Goal: Task Accomplishment & Management: Manage account settings

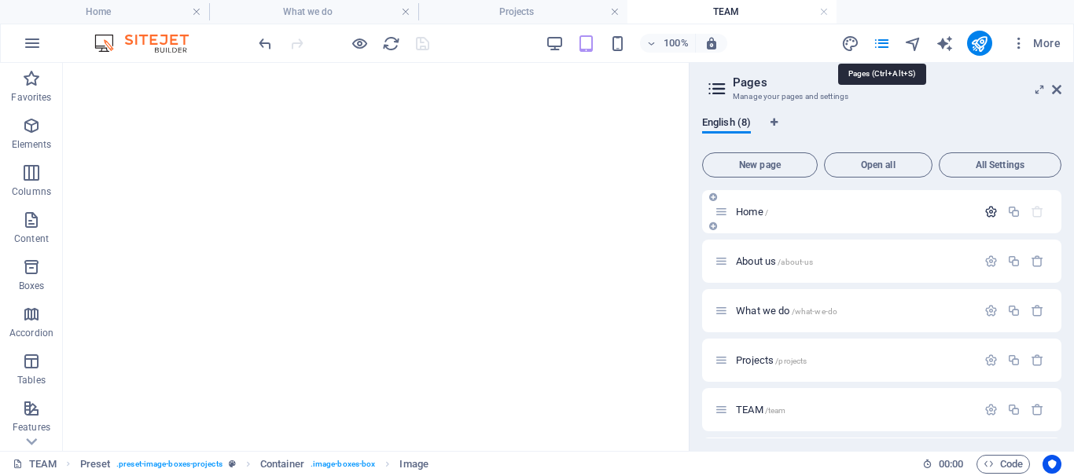
click at [986, 215] on icon "button" at bounding box center [990, 211] width 13 height 13
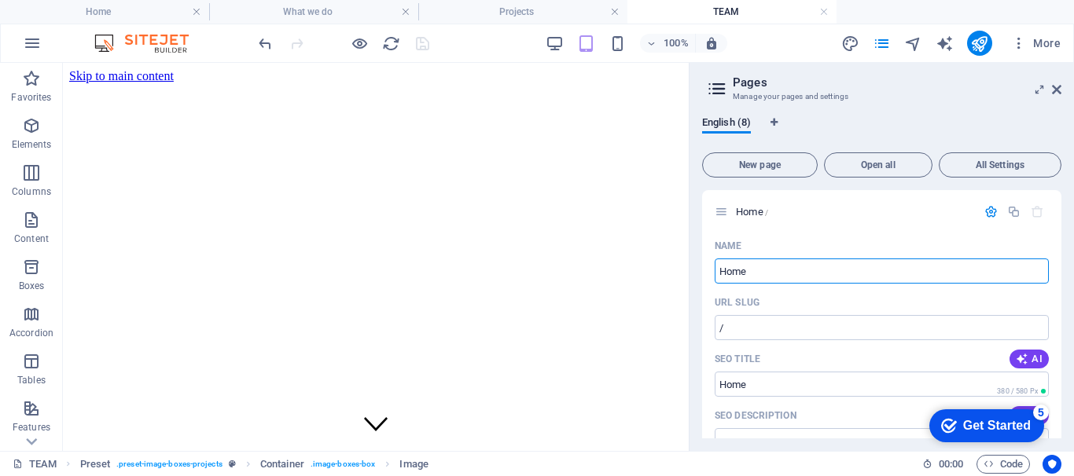
click at [1061, 244] on div "English (8) New page Open all All Settings Home / Name Home ​ URL SLUG / ​ SEO …" at bounding box center [882, 278] width 384 height 348
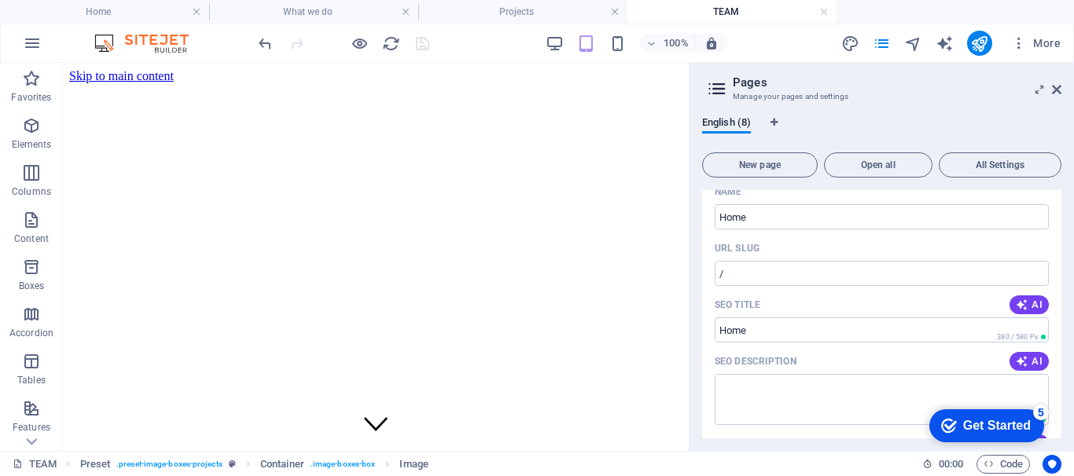
scroll to position [86, 0]
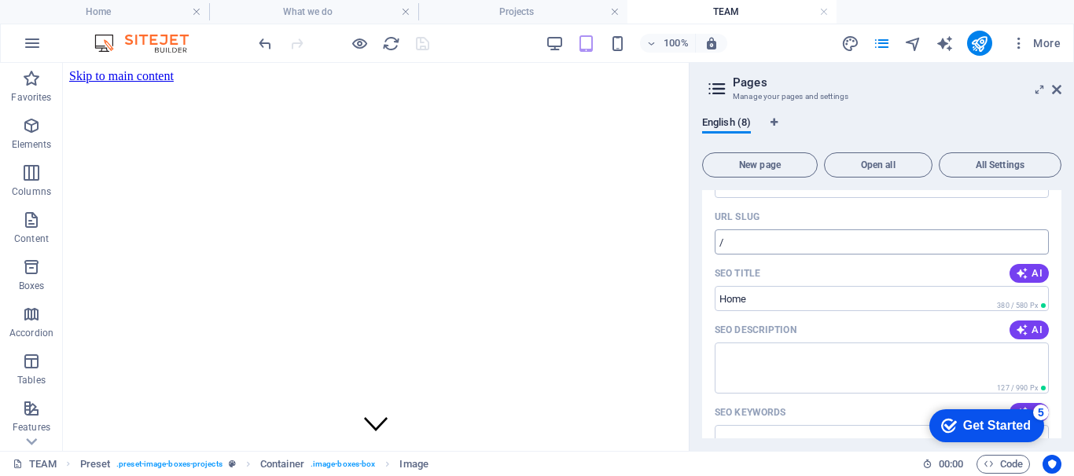
click at [756, 242] on input "/" at bounding box center [882, 242] width 334 height 25
paste input "text"
click at [782, 245] on input "/" at bounding box center [882, 242] width 334 height 25
paste input "text"
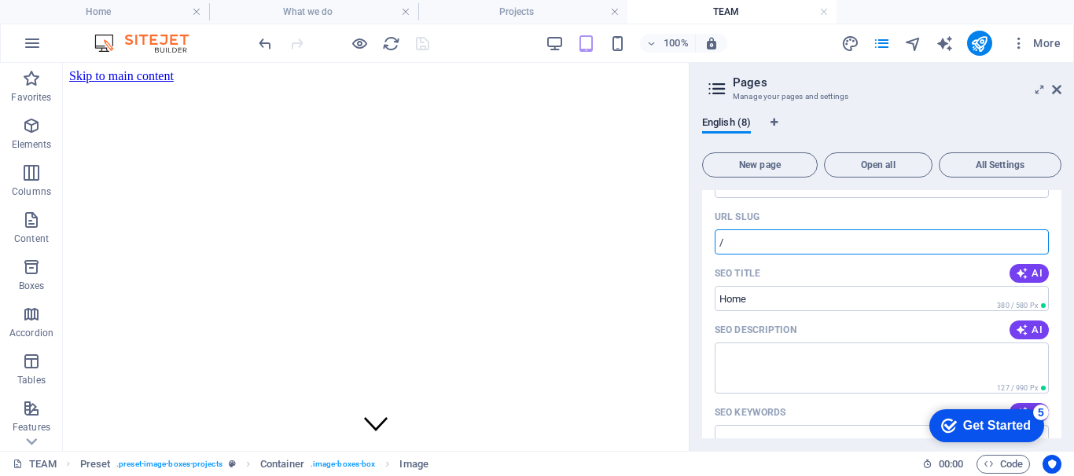
paste input "text"
click at [730, 245] on input "/" at bounding box center [882, 242] width 334 height 25
paste input "text"
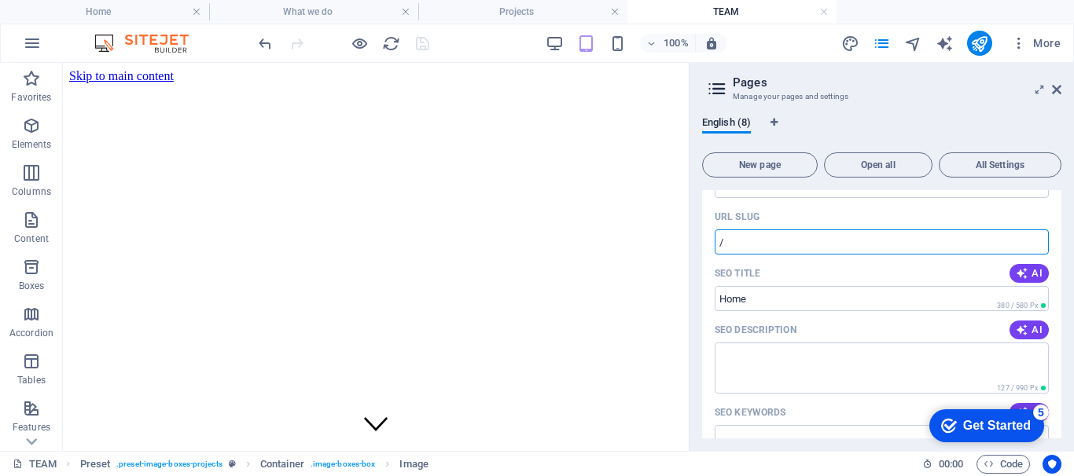
paste input "text"
type input "/"
click at [1060, 242] on div "English (8) New page Open all All Settings Home / Name Home ​ URL SLUG / ​ SEO …" at bounding box center [882, 278] width 384 height 348
drag, startPoint x: 1061, startPoint y: 226, endPoint x: 1065, endPoint y: 236, distance: 10.7
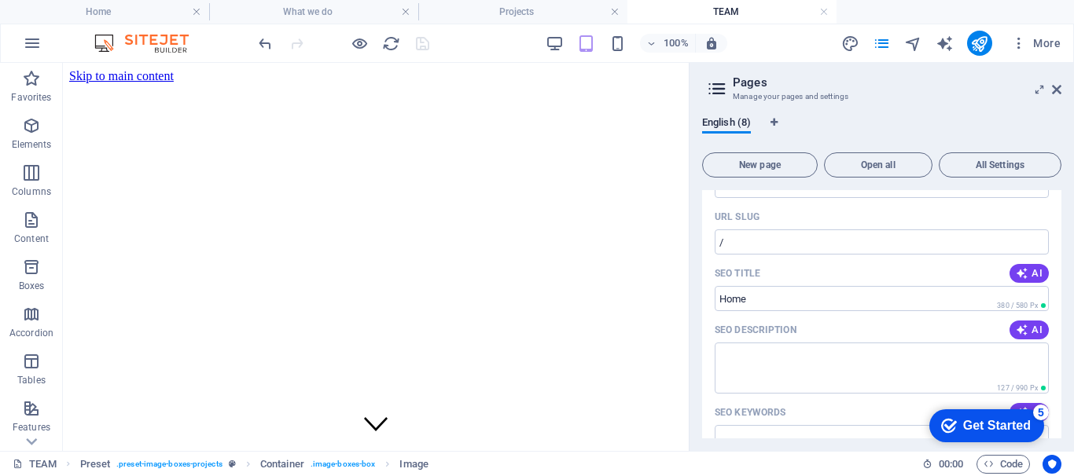
click at [1057, 235] on div "English (8) New page Open all All Settings Home / Name Home ​ URL SLUG / ​ SEO …" at bounding box center [882, 278] width 384 height 348
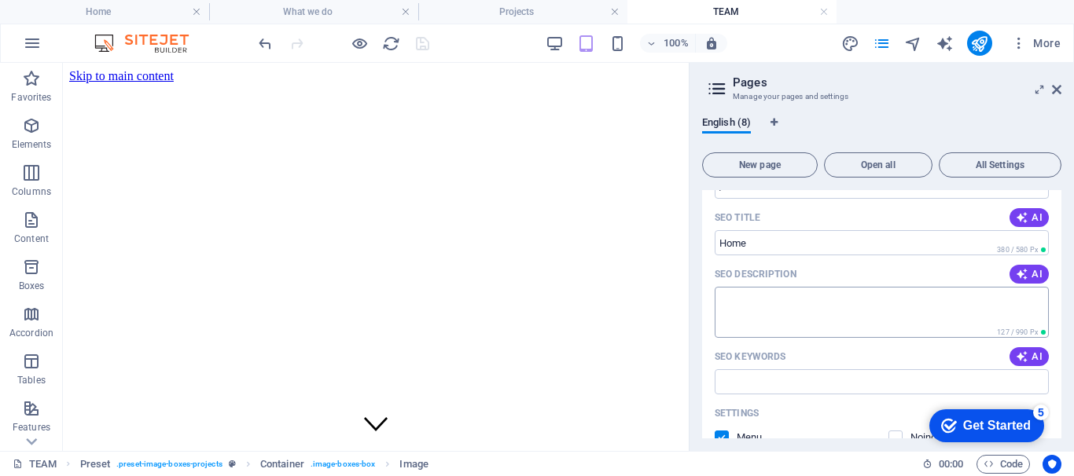
click at [773, 311] on textarea "SEO Description" at bounding box center [882, 312] width 334 height 51
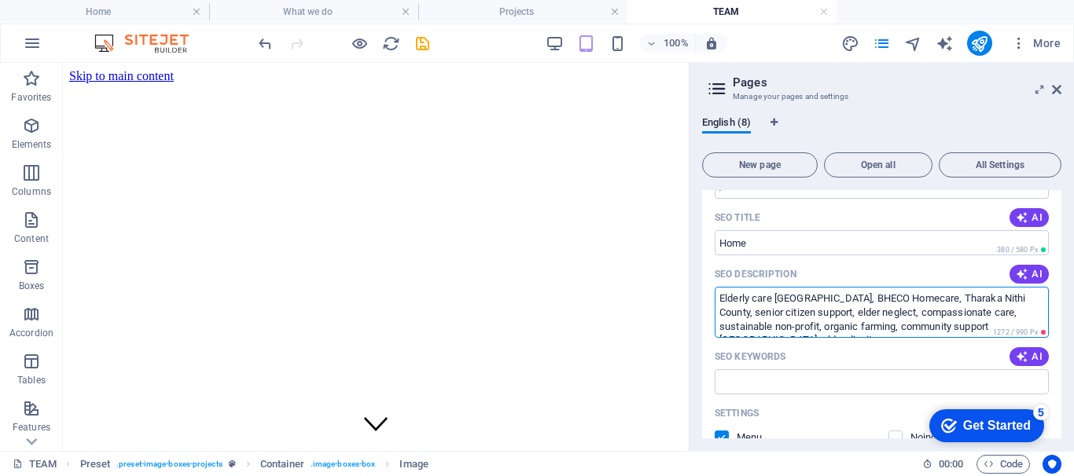
click at [713, 300] on div "Name Home ​ URL SLUG / ​ SEO Title AI ​ 380 / 580 Px SEO Description AI Elderly…" at bounding box center [881, 435] width 359 height 686
click at [723, 300] on div "Elderly care [GEOGRAPHIC_DATA], BHECO Homecare, Tharaka Nithi County, senior ci…" at bounding box center [882, 312] width 334 height 51
click at [719, 295] on textarea "Elderly care [GEOGRAPHIC_DATA], BHECO Homecare, Tharaka Nithi County, senior ci…" at bounding box center [882, 312] width 334 height 51
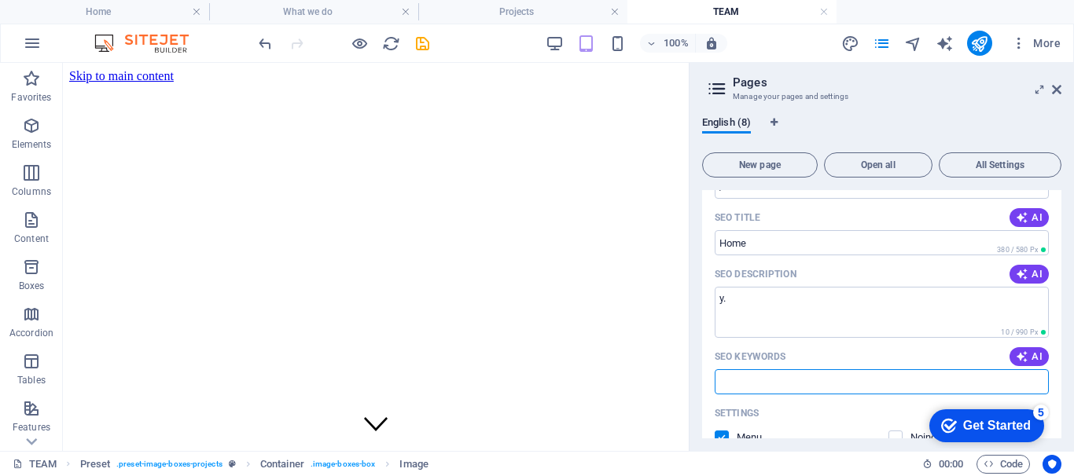
type textarea "y."
click at [748, 381] on input "SEO Keywords" at bounding box center [882, 382] width 334 height 25
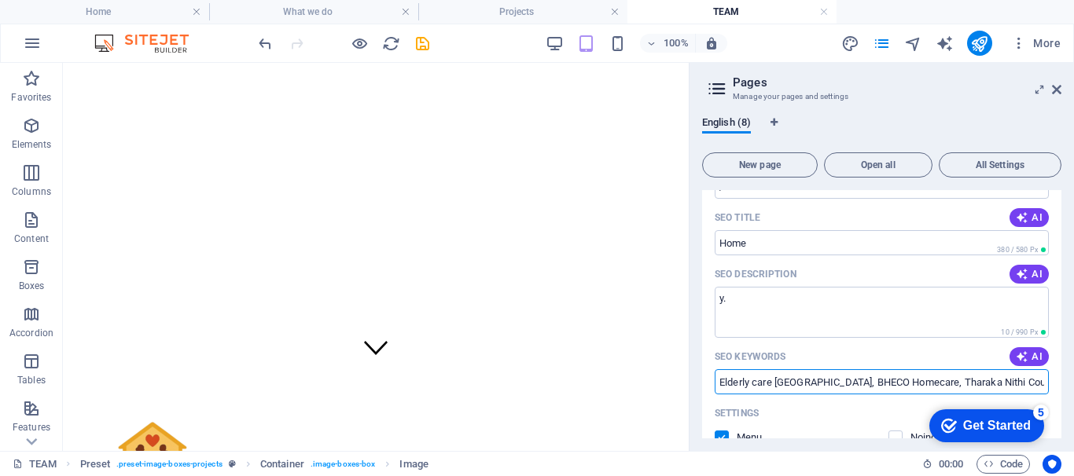
scroll to position [340, 0]
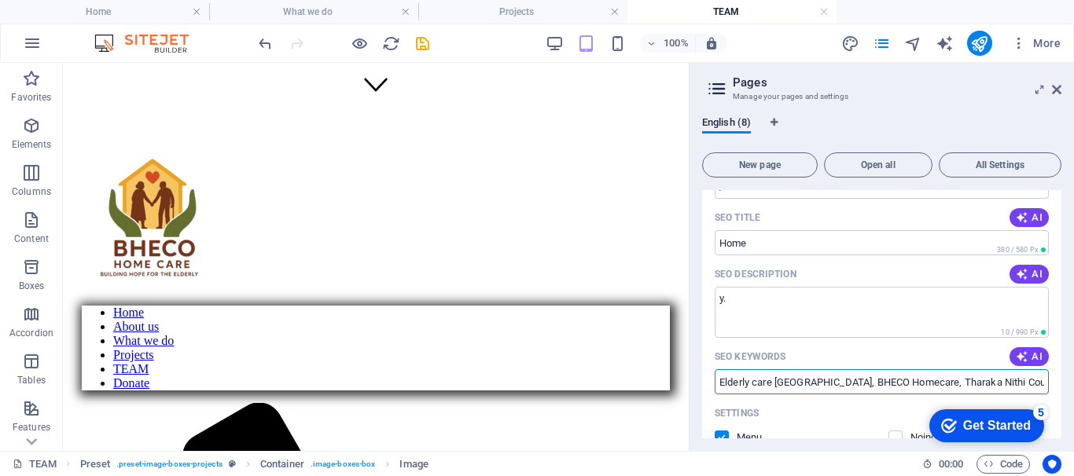
type input "Elderly care [GEOGRAPHIC_DATA], BHECO Homecare, Tharaka Nithi County, senior ci…"
click at [707, 409] on div "Name Home ​ URL SLUG / ​ SEO Title AI ​ 380 / 580 Px SEO Description AI y. ​ 10…" at bounding box center [881, 396] width 359 height 608
click at [754, 293] on textarea "y." at bounding box center [882, 312] width 334 height 51
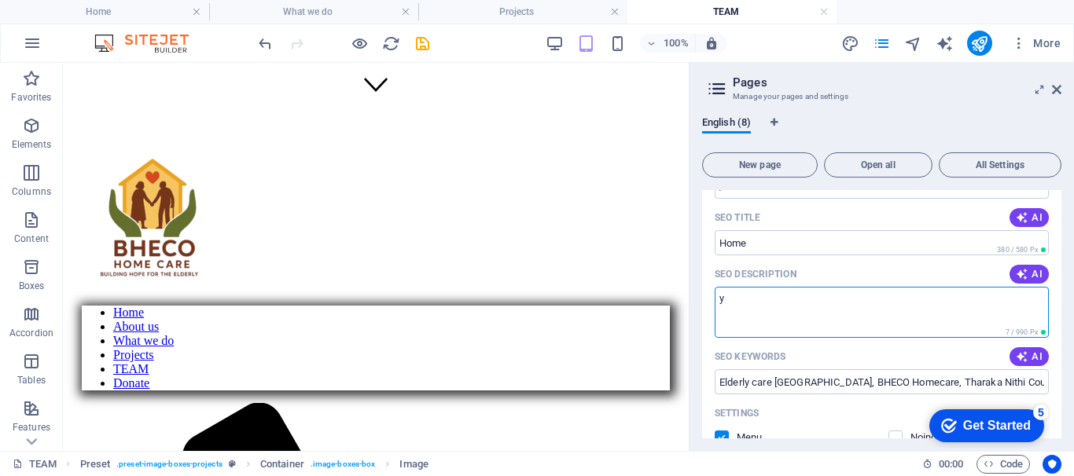
click at [727, 299] on textarea "y" at bounding box center [882, 312] width 334 height 51
type textarea "y"
click at [752, 300] on textarea "SEO Description" at bounding box center [882, 312] width 334 height 51
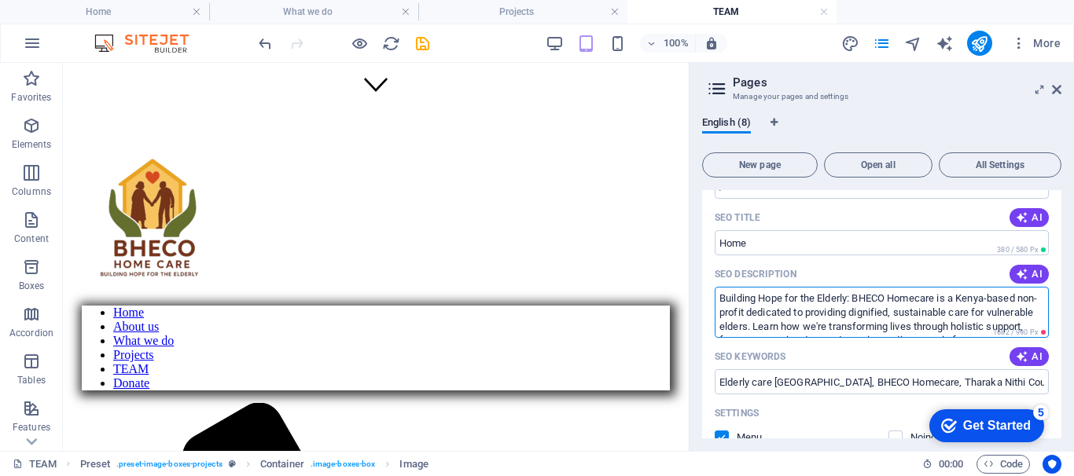
scroll to position [0, 0]
click at [1025, 275] on icon "button" at bounding box center [1022, 274] width 13 height 13
type textarea "Join BHECO Homecare in building hope for the elderly through holistic care, com…"
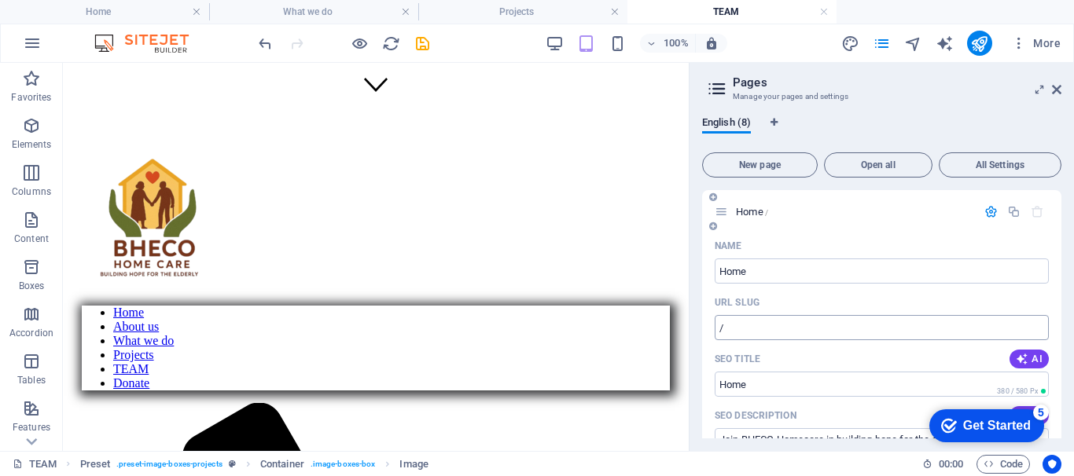
click at [740, 329] on input "/" at bounding box center [882, 327] width 334 height 25
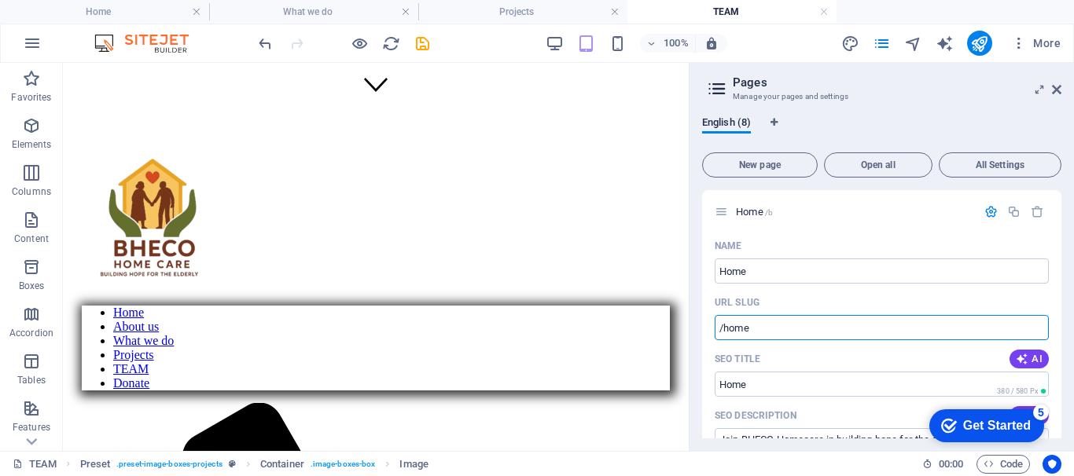
type input "/home"
click at [422, 47] on icon "save" at bounding box center [423, 44] width 18 height 18
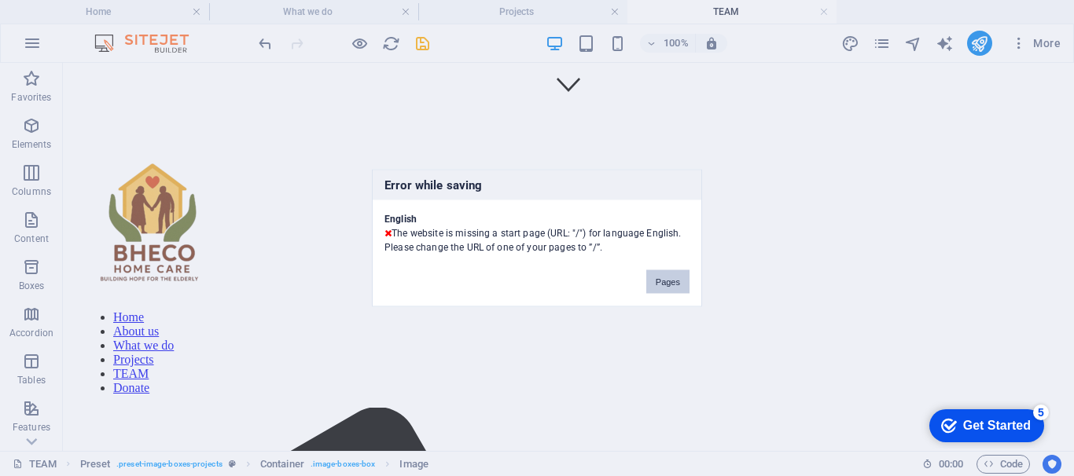
drag, startPoint x: 669, startPoint y: 282, endPoint x: 609, endPoint y: 244, distance: 71.8
click at [669, 282] on button "Pages" at bounding box center [667, 282] width 43 height 24
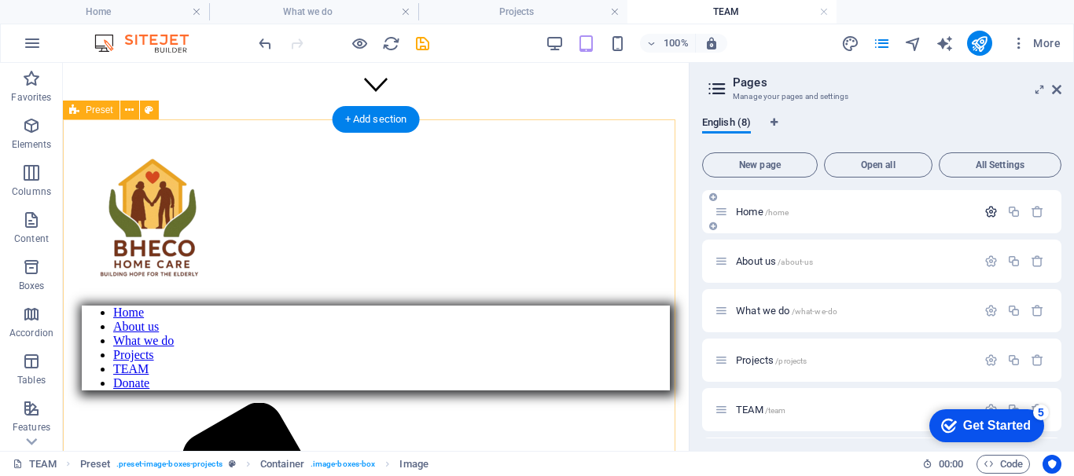
click at [987, 214] on icon "button" at bounding box center [990, 211] width 13 height 13
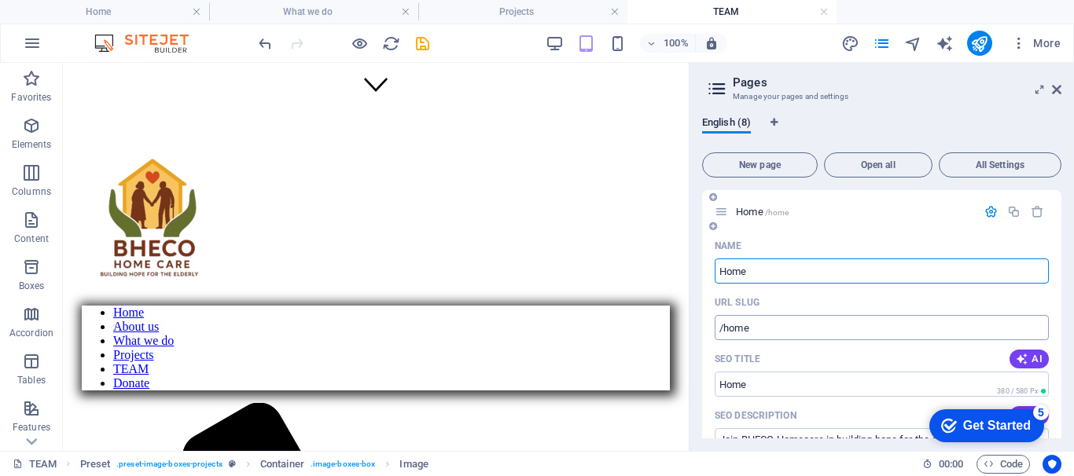
click at [767, 327] on input "/home" at bounding box center [882, 327] width 334 height 25
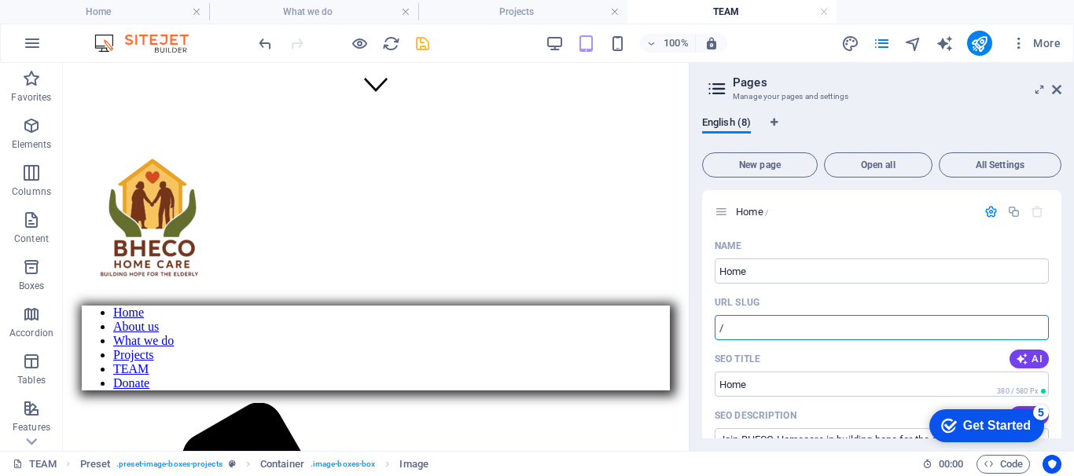
type input "/"
click at [420, 44] on icon "save" at bounding box center [423, 44] width 18 height 18
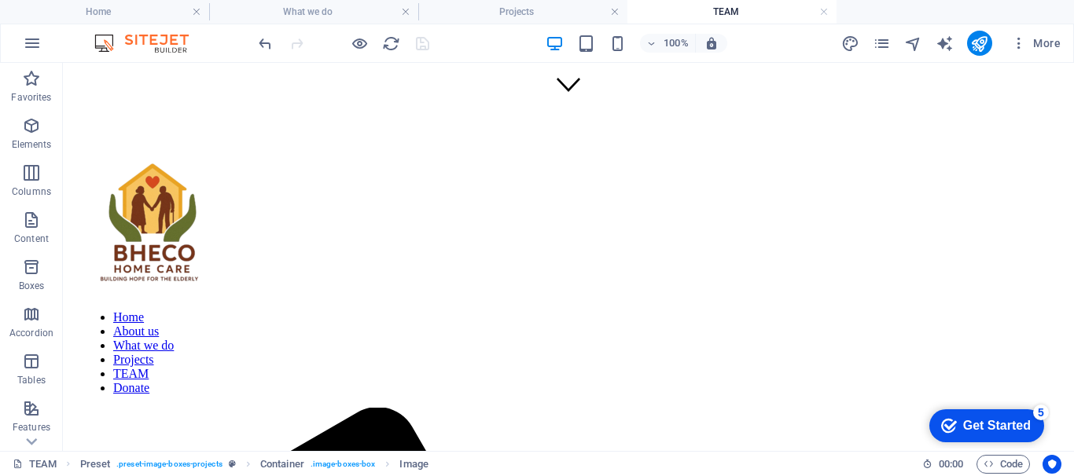
click at [884, 50] on icon "pages" at bounding box center [882, 44] width 18 height 18
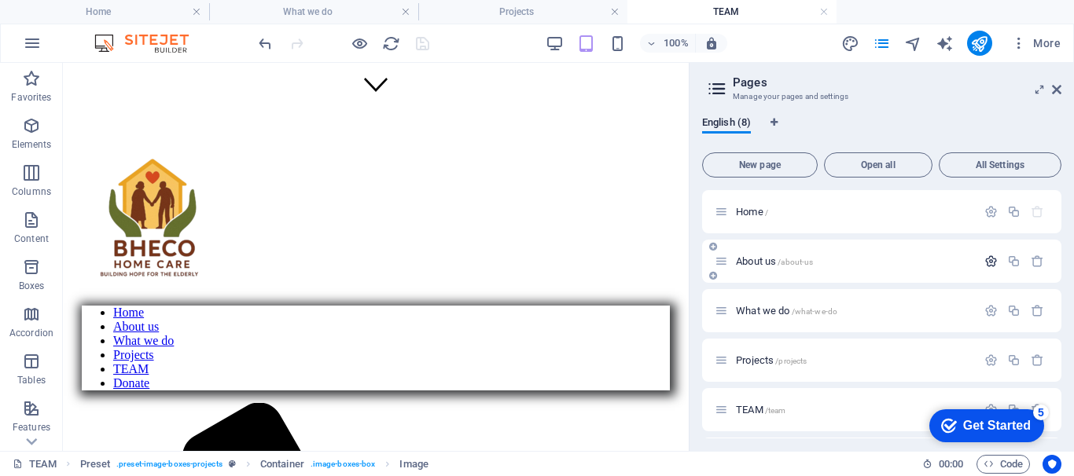
click at [988, 260] on icon "button" at bounding box center [990, 261] width 13 height 13
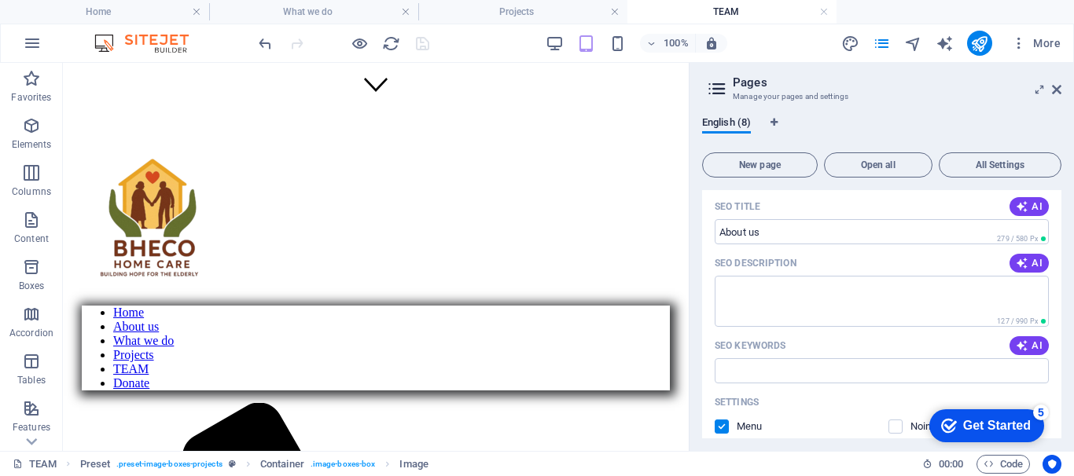
scroll to position [234, 0]
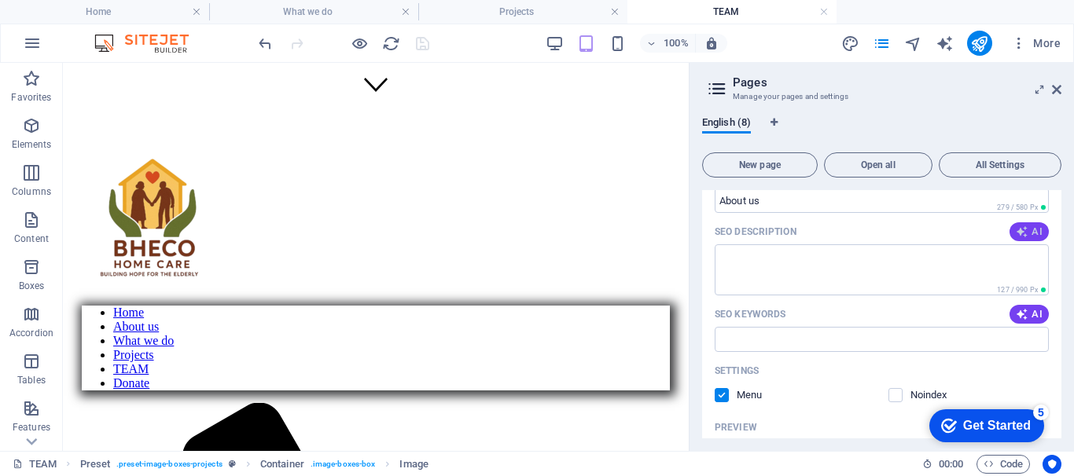
click at [1021, 238] on button "AI" at bounding box center [1029, 232] width 39 height 19
click at [1019, 314] on icon "button" at bounding box center [1022, 314] width 13 height 13
type input "BHECO Homecare, elderly care [GEOGRAPHIC_DATA], community-based organization, s…"
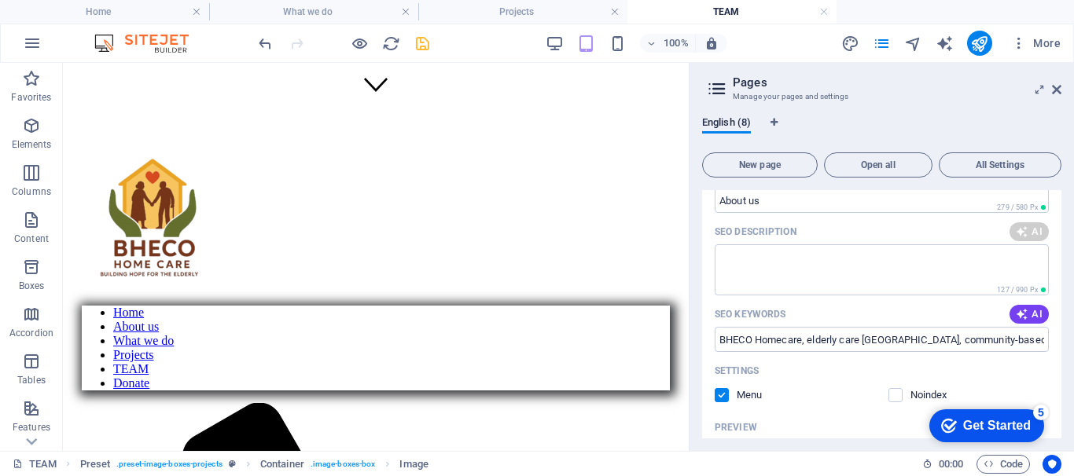
type textarea "Discover BHECO Homecare: Dedicated to dignified, holistic care for Kenyas elder…"
type input "BHECO Homecare, elderly care [GEOGRAPHIC_DATA], community-based organization, s…"
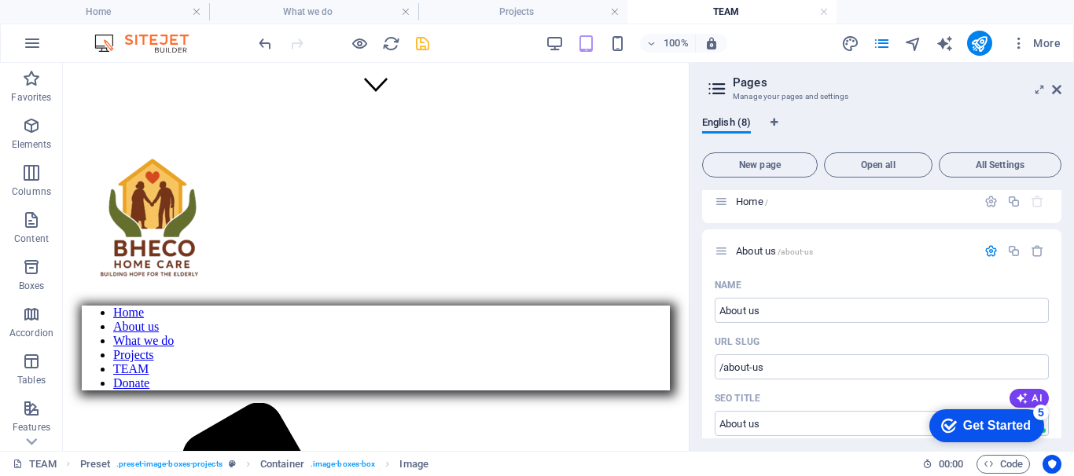
scroll to position [0, 0]
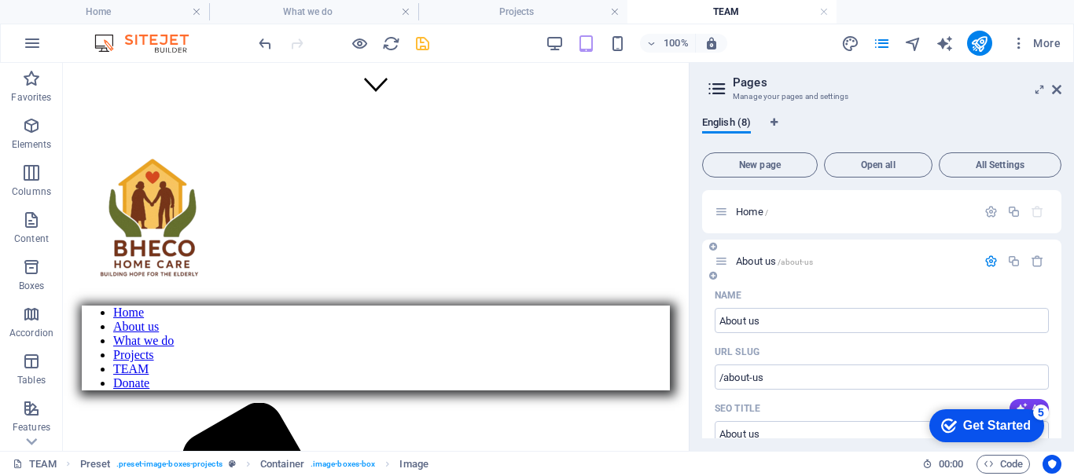
click at [987, 258] on icon "button" at bounding box center [990, 261] width 13 height 13
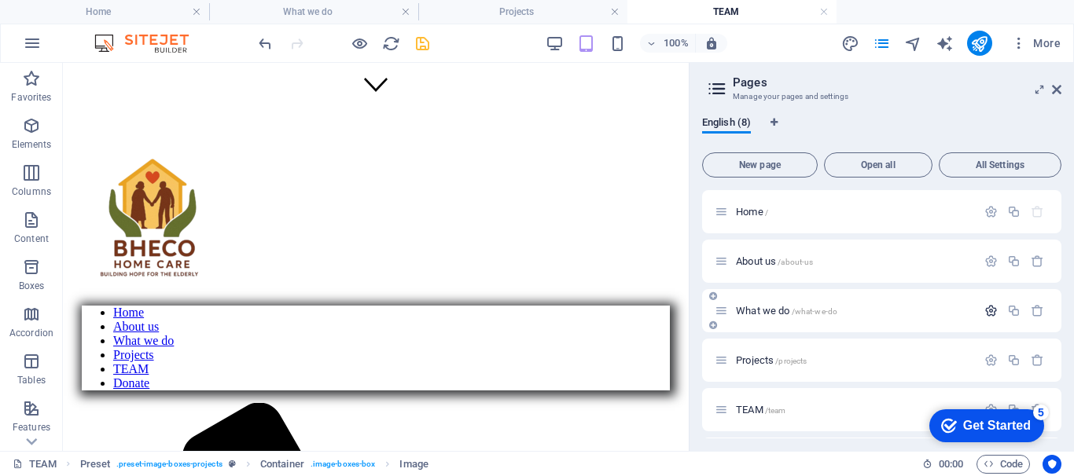
click at [988, 311] on icon "button" at bounding box center [990, 310] width 13 height 13
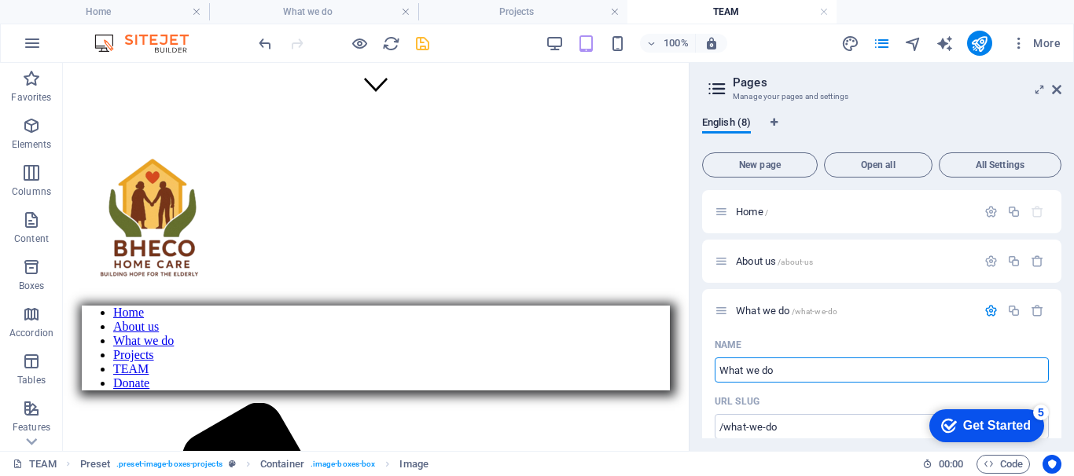
scroll to position [82, 0]
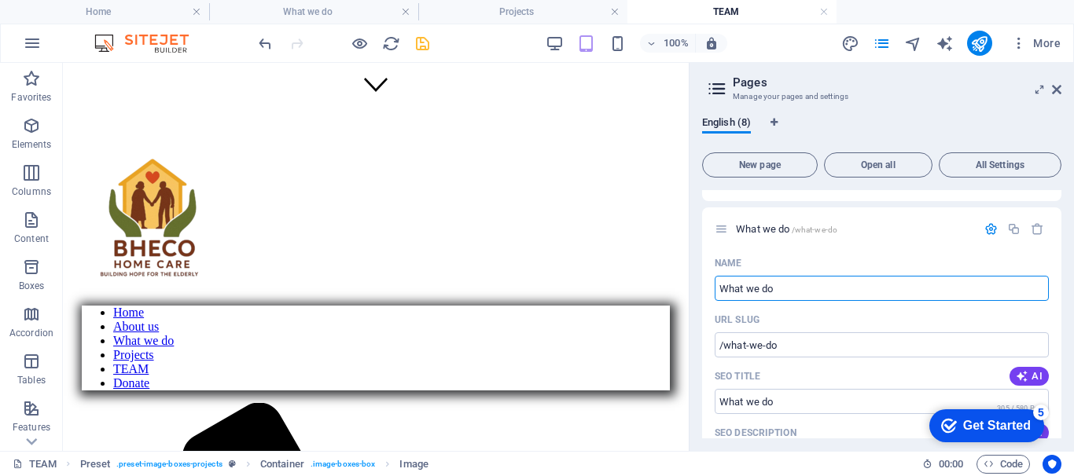
drag, startPoint x: 1061, startPoint y: 228, endPoint x: 1059, endPoint y: 245, distance: 16.7
click at [1061, 256] on div "English (8) New page Open all All Settings Home / About us /about-us What we do…" at bounding box center [882, 278] width 384 height 348
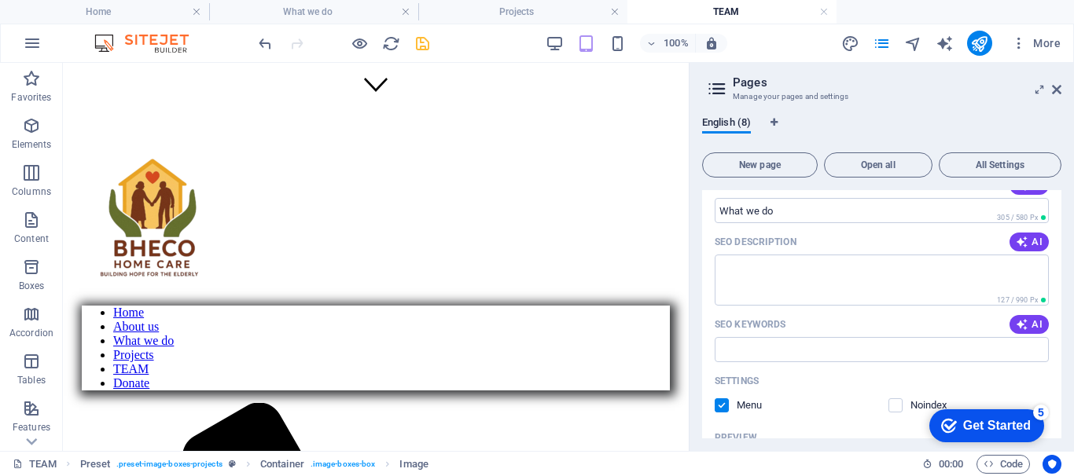
scroll to position [296, 0]
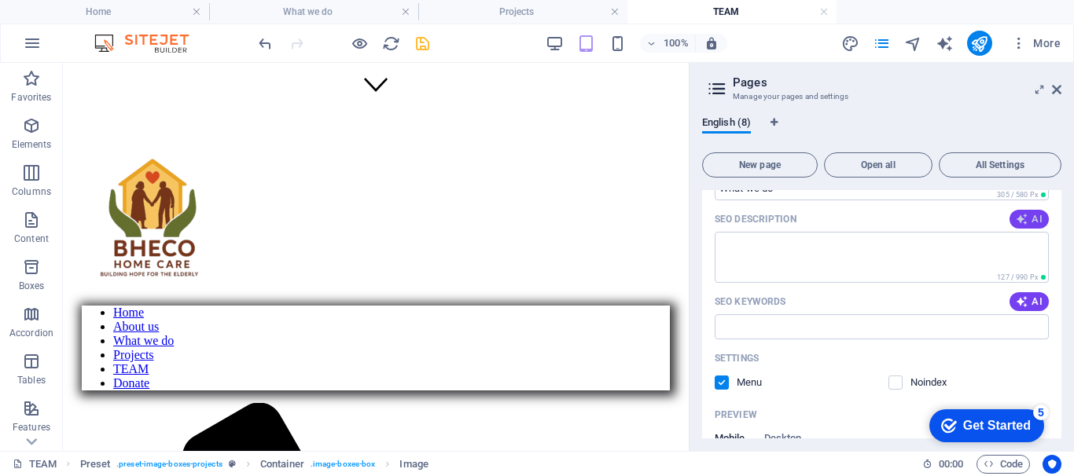
click at [1017, 223] on icon "button" at bounding box center [1022, 219] width 13 height 13
click at [1026, 301] on span "AI" at bounding box center [1029, 302] width 27 height 13
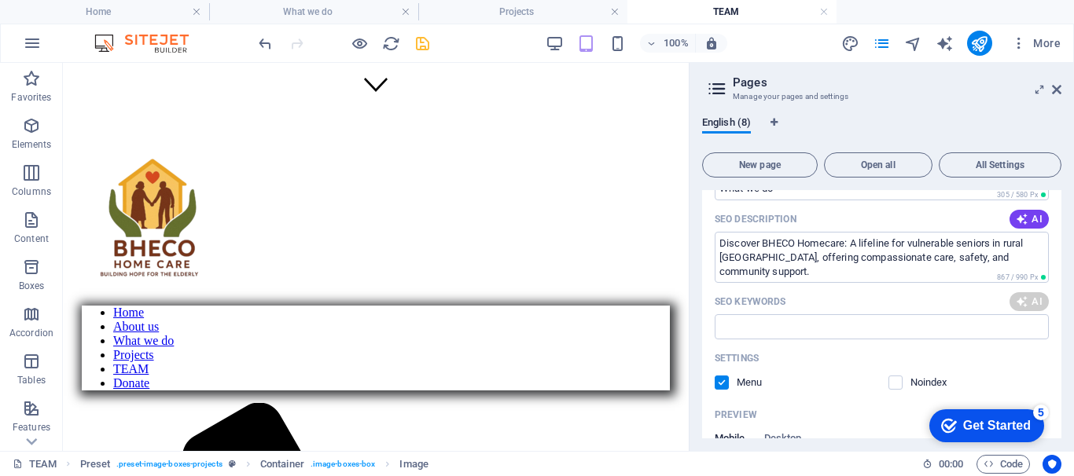
type textarea "Discover BHECO Homecare: A lifeline for vulnerable seniors in rural [GEOGRAPHIC…"
type input "rural elderly care, senior support systems, compassionate home care, food insec…"
drag, startPoint x: 1057, startPoint y: 272, endPoint x: 1063, endPoint y: 293, distance: 21.9
click at [1063, 293] on div "English (8) New page Open all All Settings Home / About us /about-us What we do…" at bounding box center [882, 278] width 384 height 348
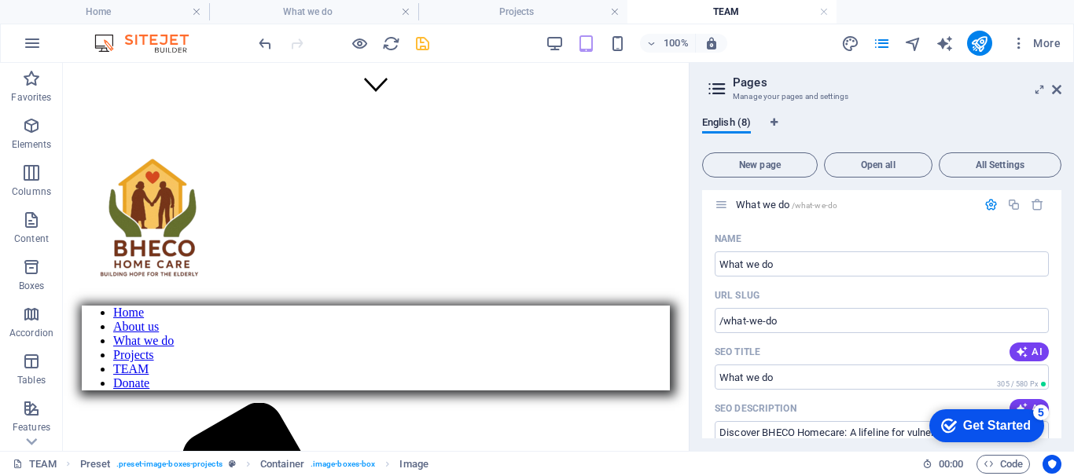
scroll to position [90, 0]
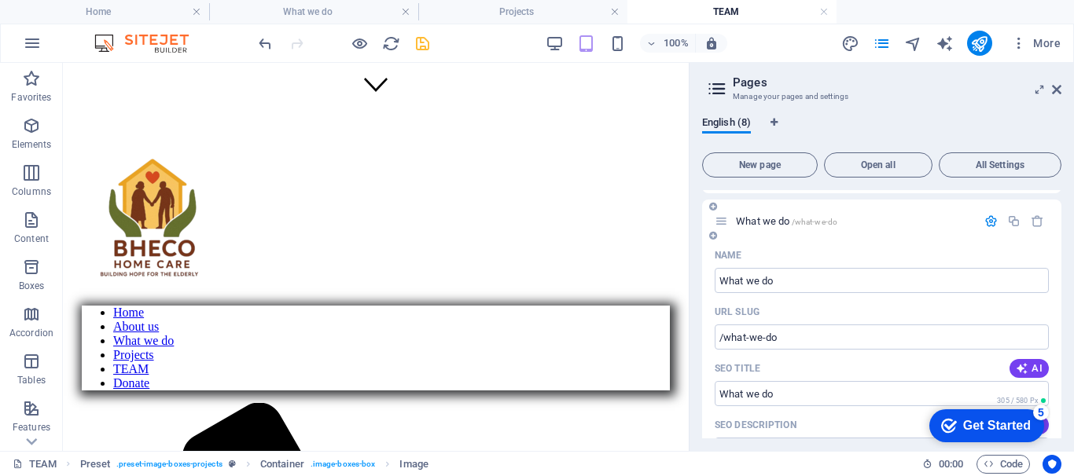
click at [986, 222] on icon "button" at bounding box center [990, 221] width 13 height 13
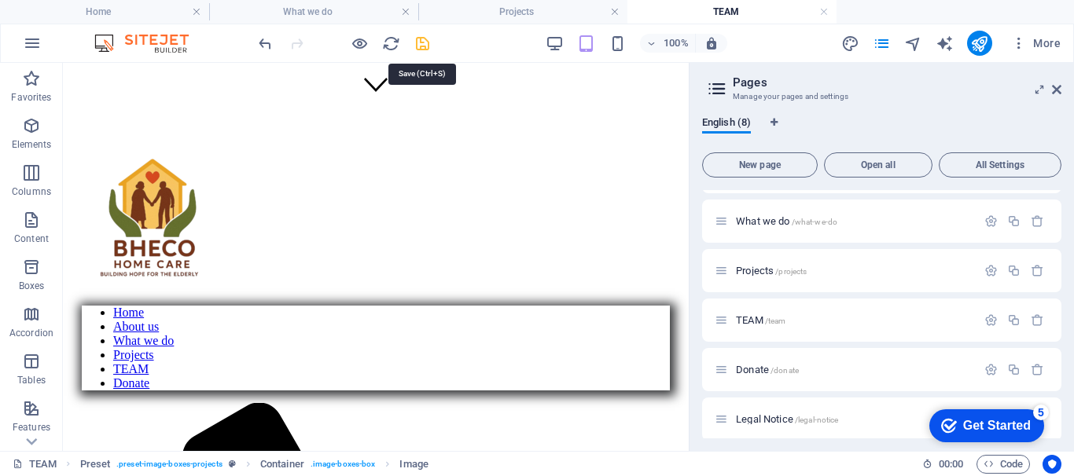
click at [418, 42] on icon "save" at bounding box center [423, 44] width 18 height 18
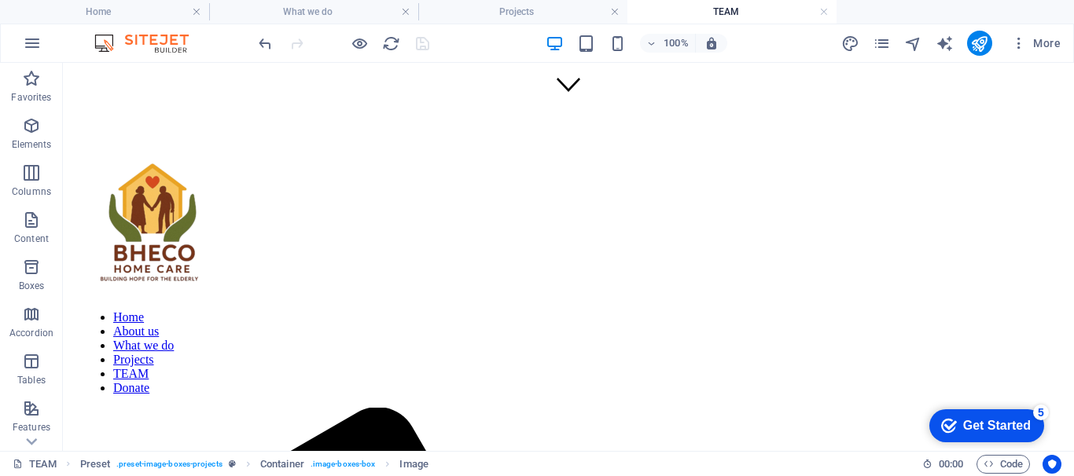
click at [883, 45] on icon "pages" at bounding box center [882, 44] width 18 height 18
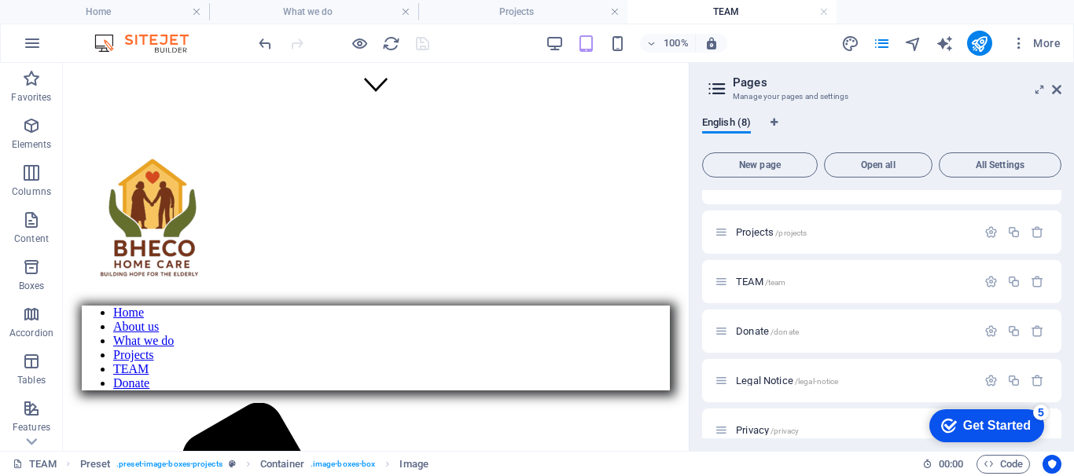
scroll to position [143, 0]
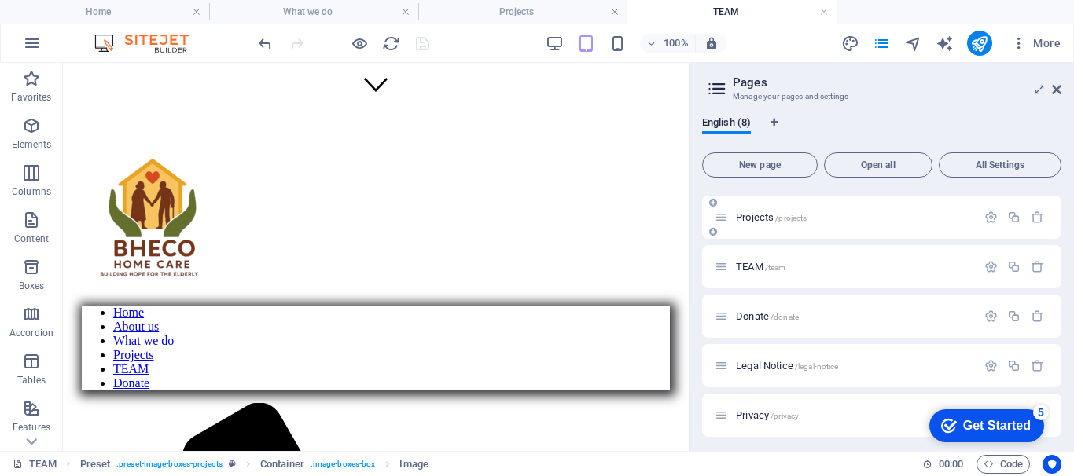
click at [760, 219] on span "Projects /projects" at bounding box center [771, 217] width 71 height 12
click at [988, 216] on icon "button" at bounding box center [990, 217] width 13 height 13
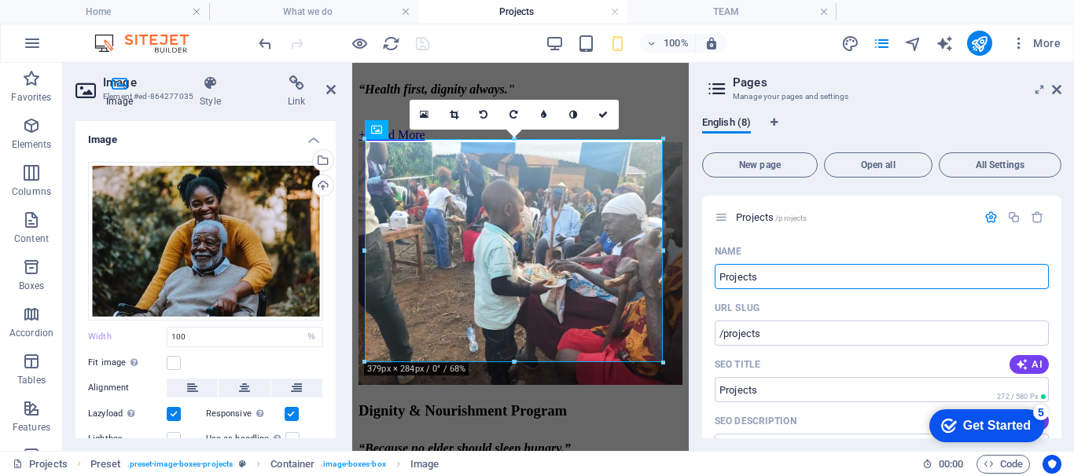
scroll to position [185, 0]
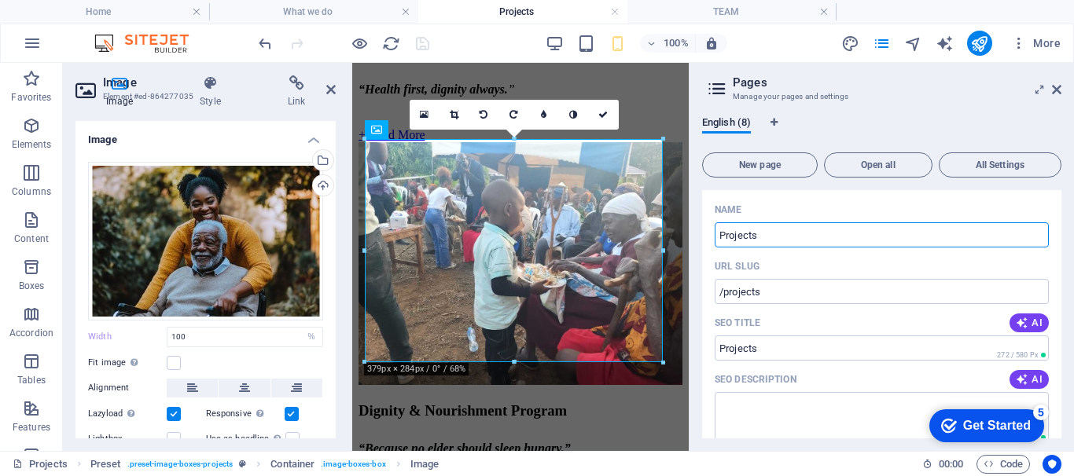
click at [1061, 275] on div "English (8) New page Open all All Settings Home / About us /about-us What we do…" at bounding box center [882, 278] width 384 height 348
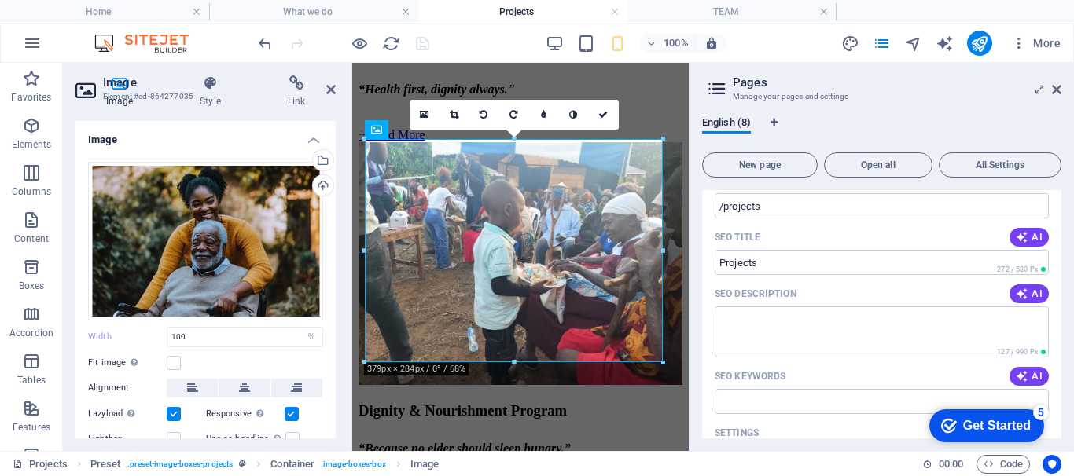
drag, startPoint x: 1061, startPoint y: 292, endPoint x: 1064, endPoint y: 314, distance: 22.9
click at [1064, 314] on div "English (8) New page Open all All Settings Home / About us /about-us What we do…" at bounding box center [882, 278] width 384 height 348
drag, startPoint x: 1062, startPoint y: 296, endPoint x: 1062, endPoint y: 304, distance: 8.6
click at [1062, 304] on div "English (8) New page Open all All Settings Home / About us /about-us What we do…" at bounding box center [882, 278] width 384 height 348
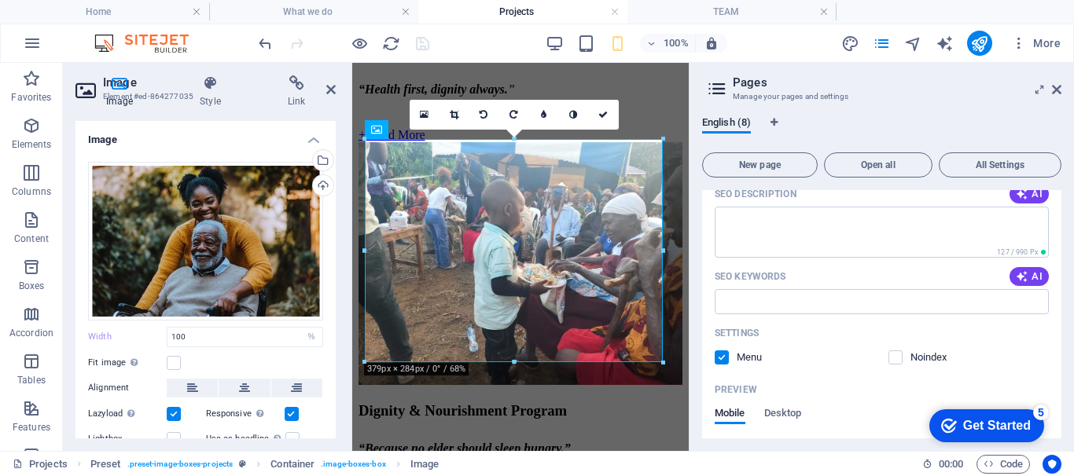
scroll to position [344, 0]
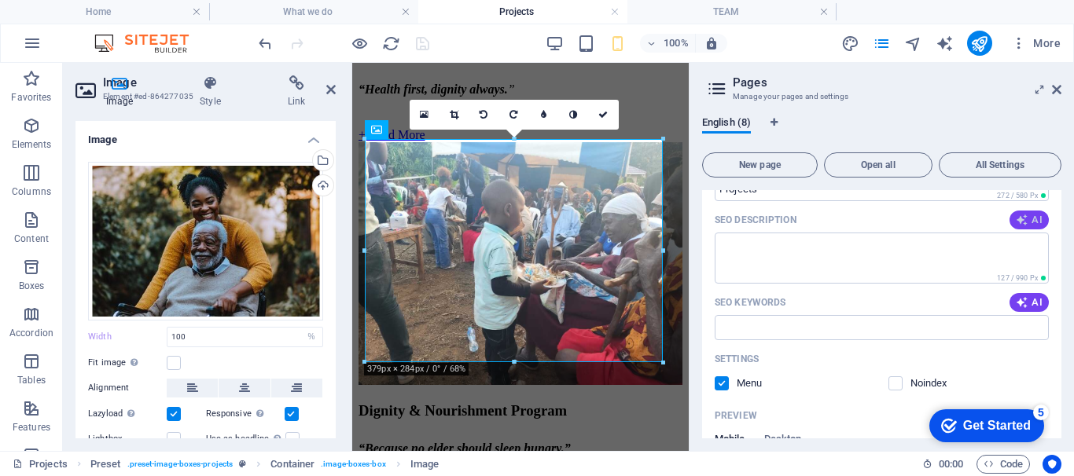
click at [1030, 223] on span "AI" at bounding box center [1029, 220] width 27 height 13
click at [1021, 303] on icon "button" at bounding box center [1022, 302] width 13 height 13
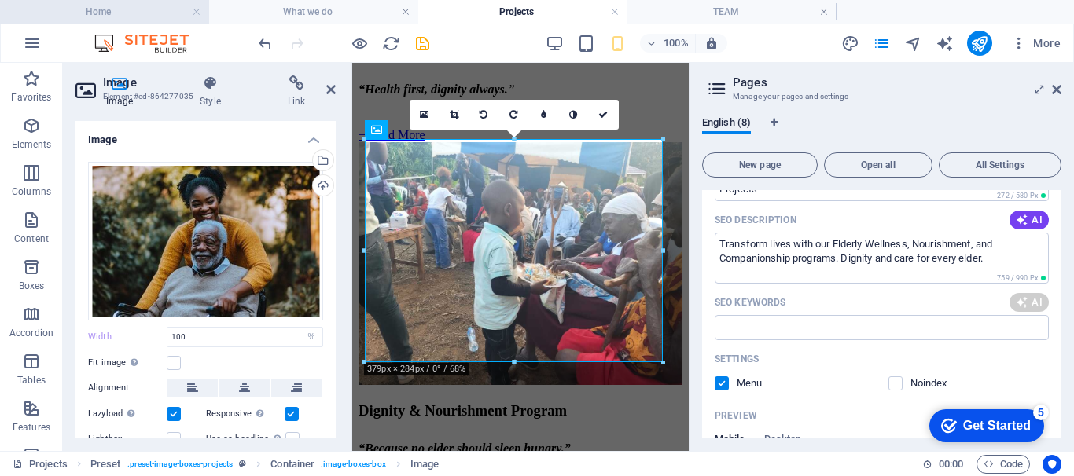
type textarea "Transform lives with our Elderly Wellness, Nourishment, and Companionship progr…"
type input "elderly wellness, dignity programs, elderly care, food nourishment for seniors,…"
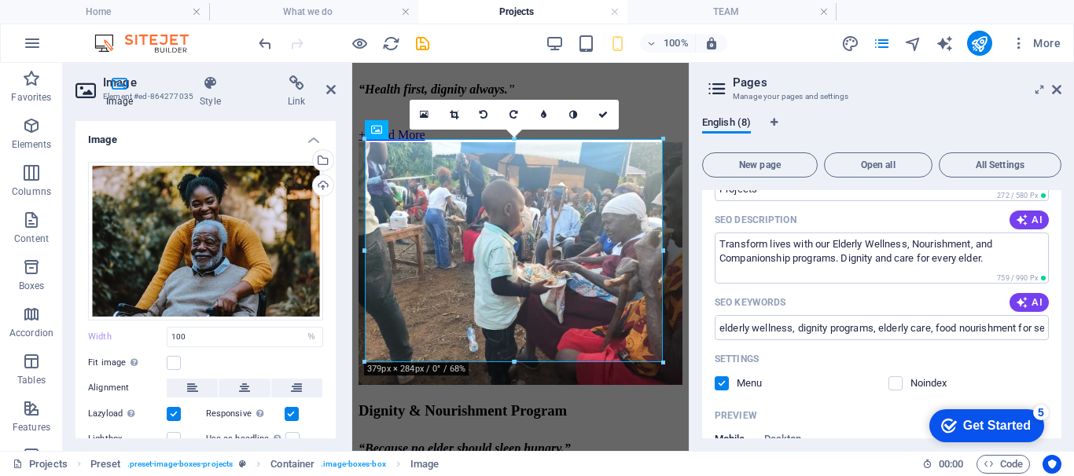
drag, startPoint x: 1061, startPoint y: 285, endPoint x: 1059, endPoint y: 301, distance: 16.7
click at [1059, 301] on div "English (8) New page Open all All Settings Home / About us /about-us What we do…" at bounding box center [882, 278] width 384 height 348
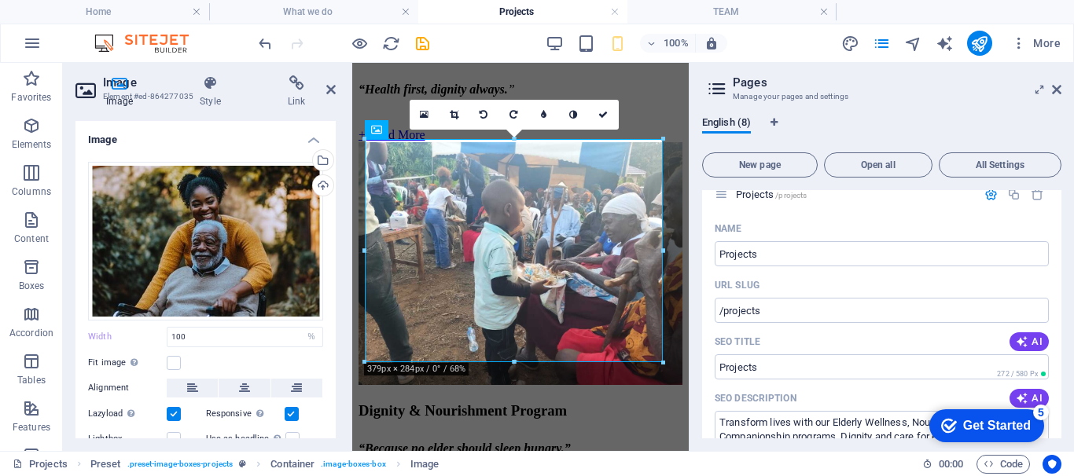
scroll to position [134, 0]
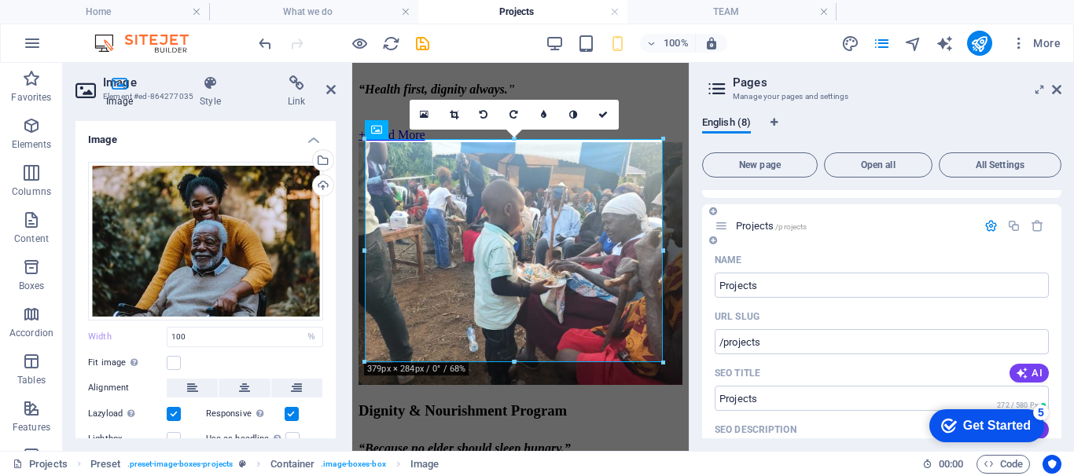
click at [988, 226] on icon "button" at bounding box center [990, 225] width 13 height 13
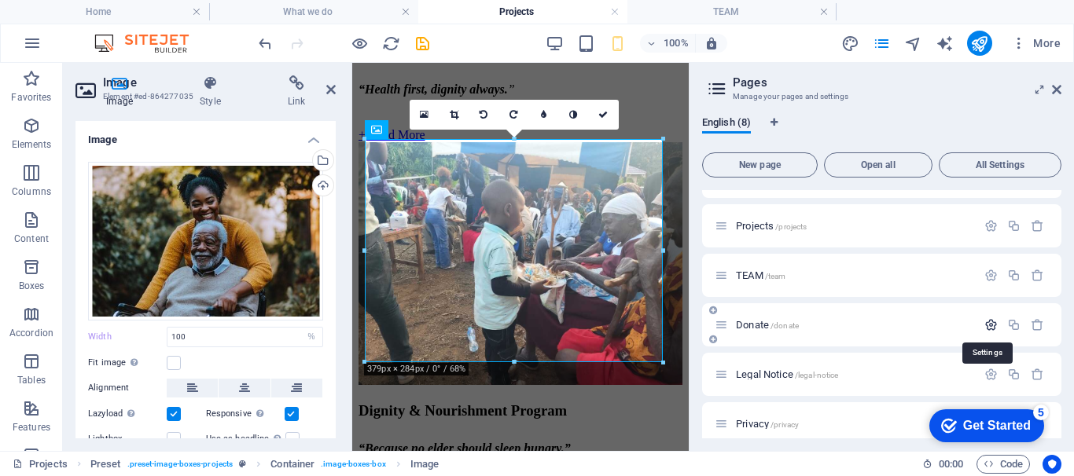
click at [988, 325] on icon "button" at bounding box center [990, 324] width 13 height 13
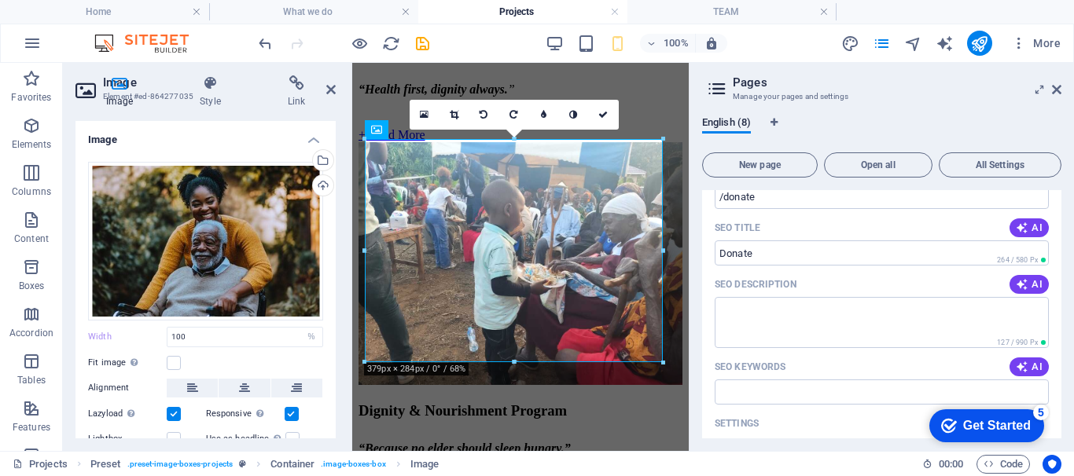
scroll to position [398, 0]
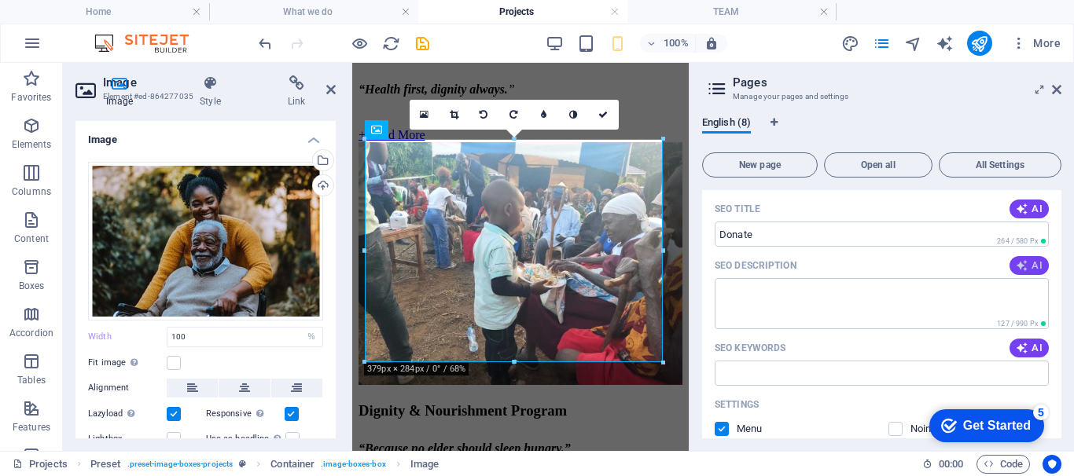
click at [1039, 267] on span "AI" at bounding box center [1029, 265] width 27 height 13
click at [1028, 344] on span "AI" at bounding box center [1029, 348] width 27 height 13
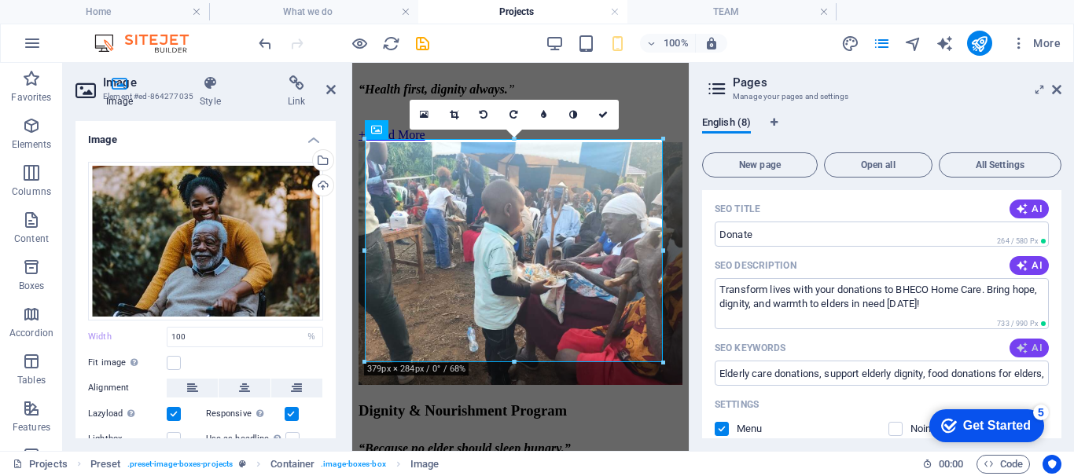
type textarea "Transform lives with your donations to BHECO Home Care. Bring hope, dignity, an…"
type input "Elderly care donations, support elderly dignity, food donations for elders, BHE…"
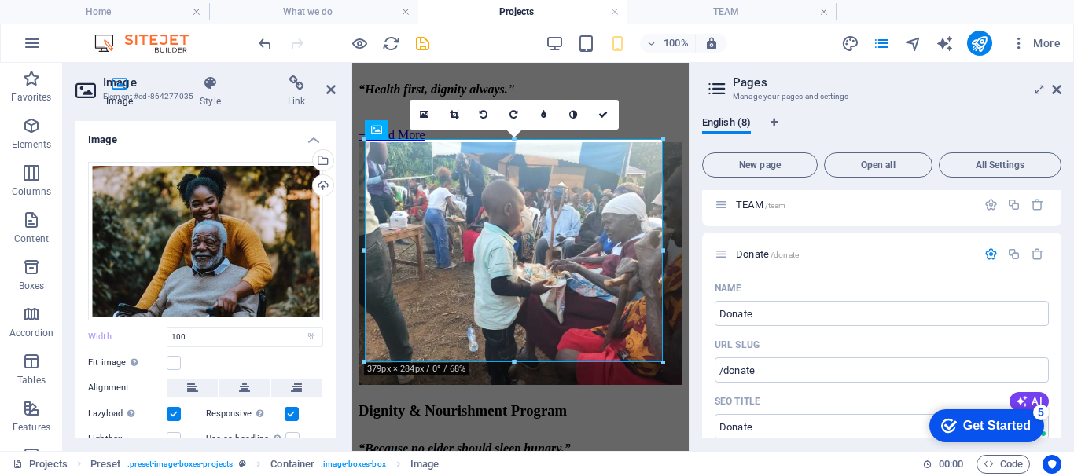
scroll to position [192, 0]
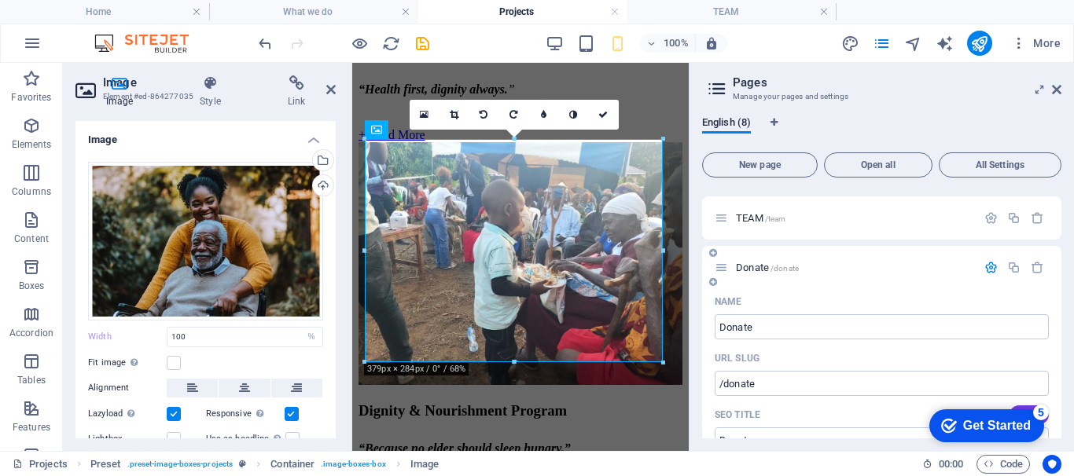
click at [987, 267] on icon "button" at bounding box center [990, 267] width 13 height 13
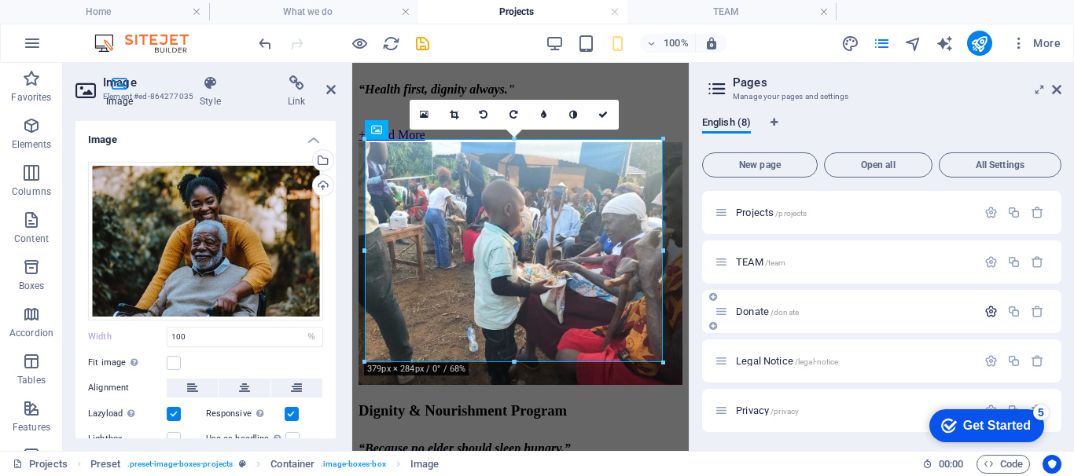
scroll to position [148, 0]
click at [418, 42] on icon "save" at bounding box center [423, 44] width 18 height 18
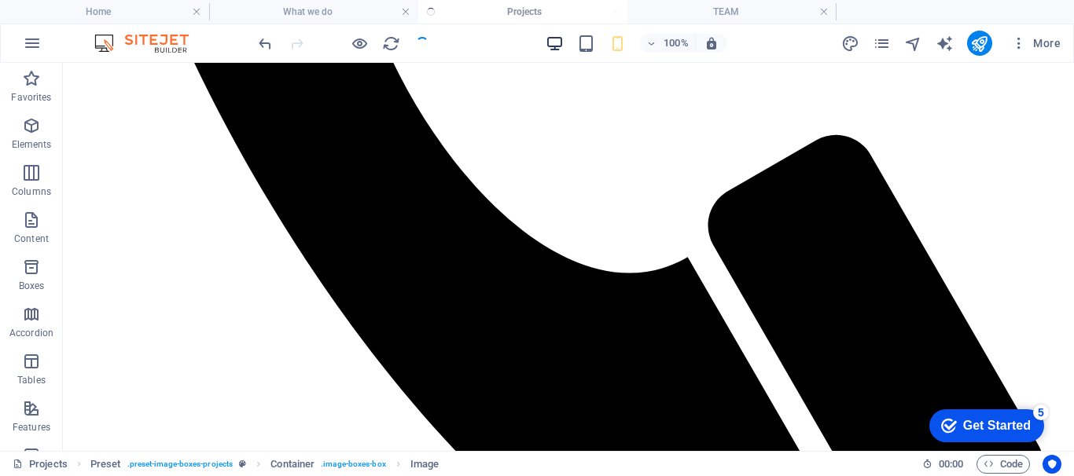
select select "%"
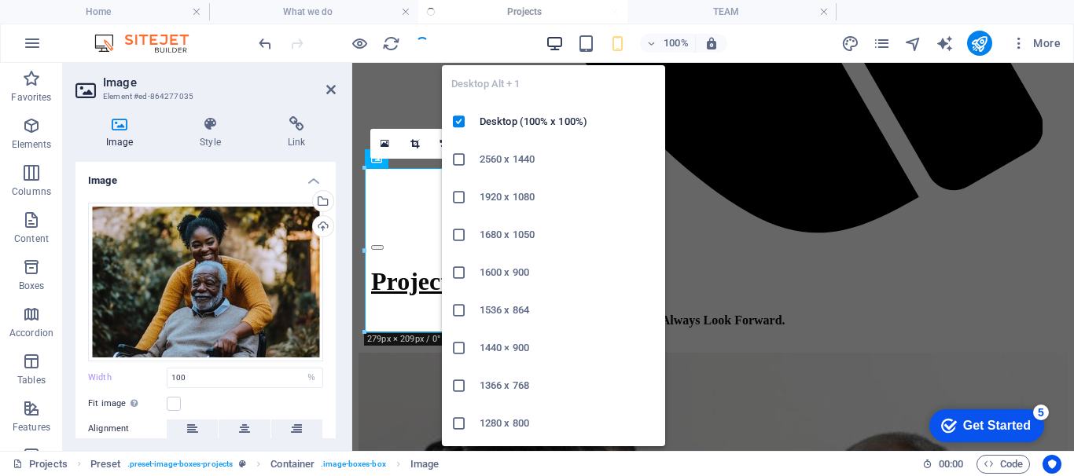
scroll to position [705, 0]
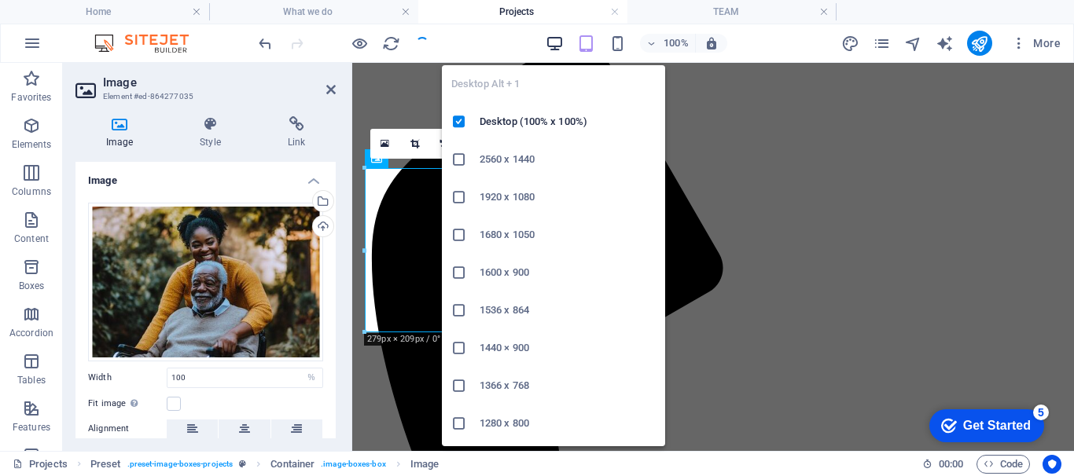
click at [553, 42] on icon "button" at bounding box center [555, 44] width 18 height 18
click at [551, 42] on icon "button" at bounding box center [555, 44] width 18 height 18
click at [326, 88] on icon at bounding box center [330, 89] width 9 height 13
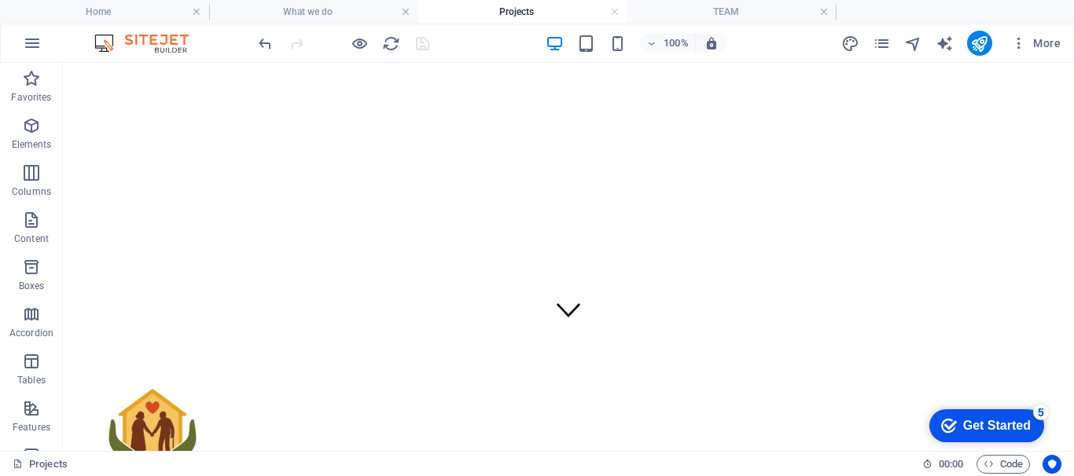
scroll to position [0, 0]
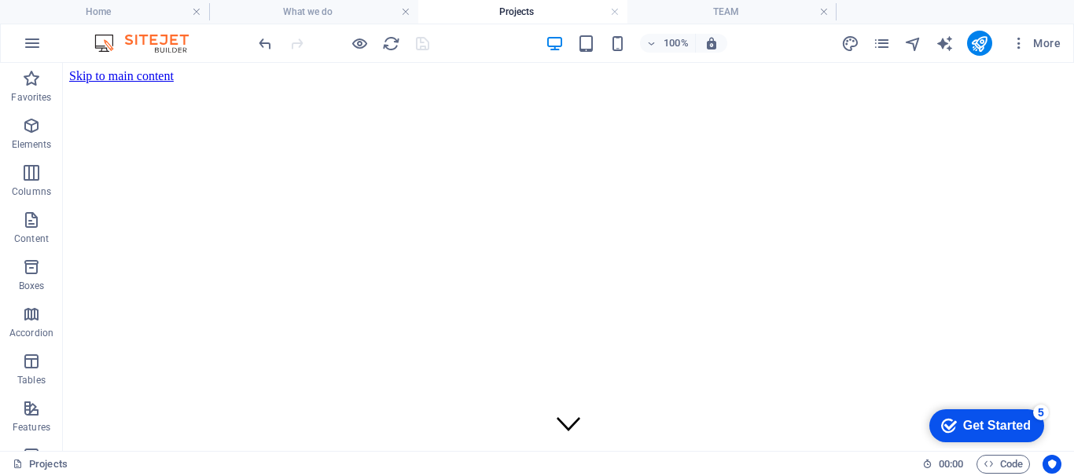
click at [104, 12] on h4 "Home" at bounding box center [104, 11] width 209 height 17
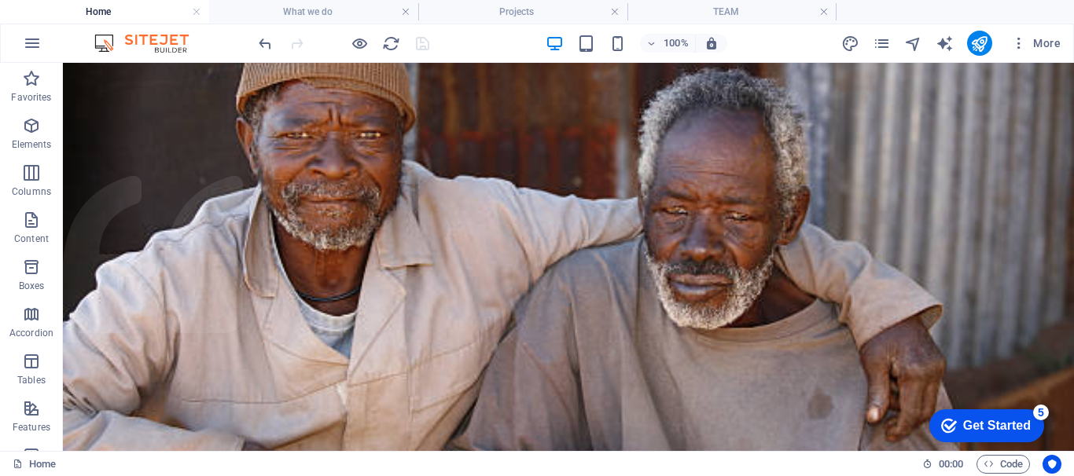
click at [1042, 44] on span "More" at bounding box center [1036, 43] width 50 height 16
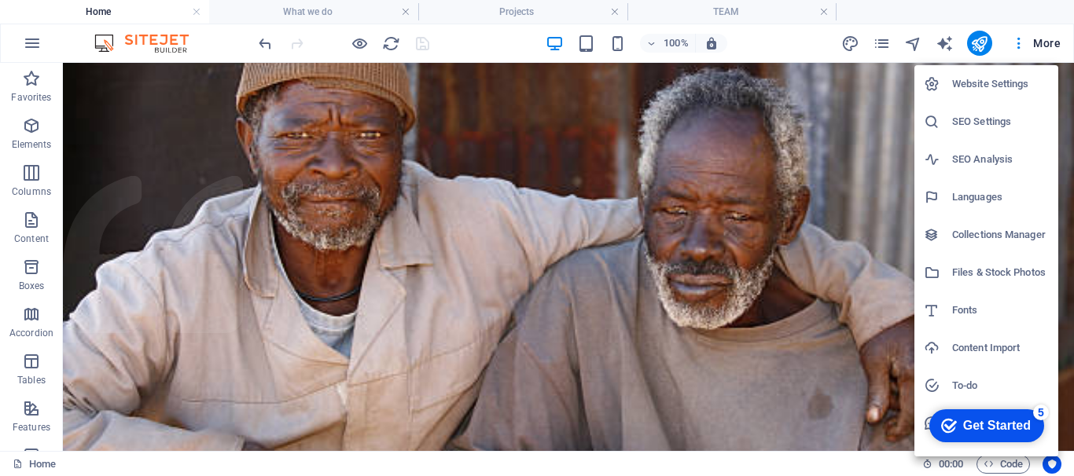
click at [1042, 44] on div at bounding box center [537, 238] width 1074 height 476
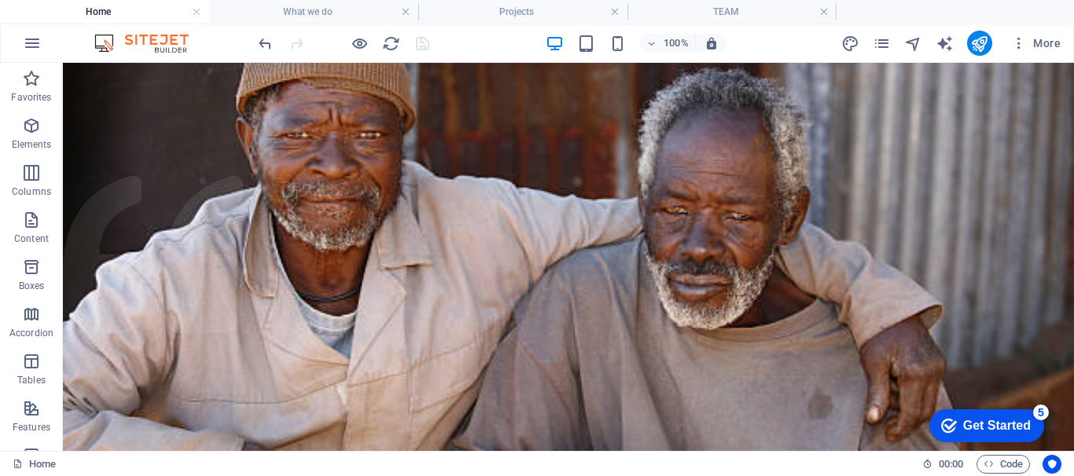
click at [996, 465] on span "Code" at bounding box center [1003, 464] width 39 height 19
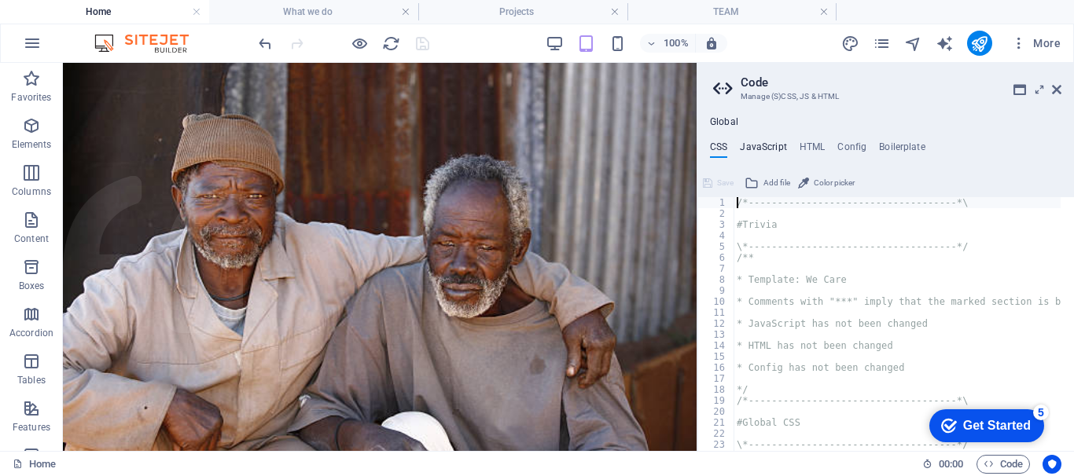
click at [773, 146] on h4 "JavaScript" at bounding box center [763, 150] width 46 height 17
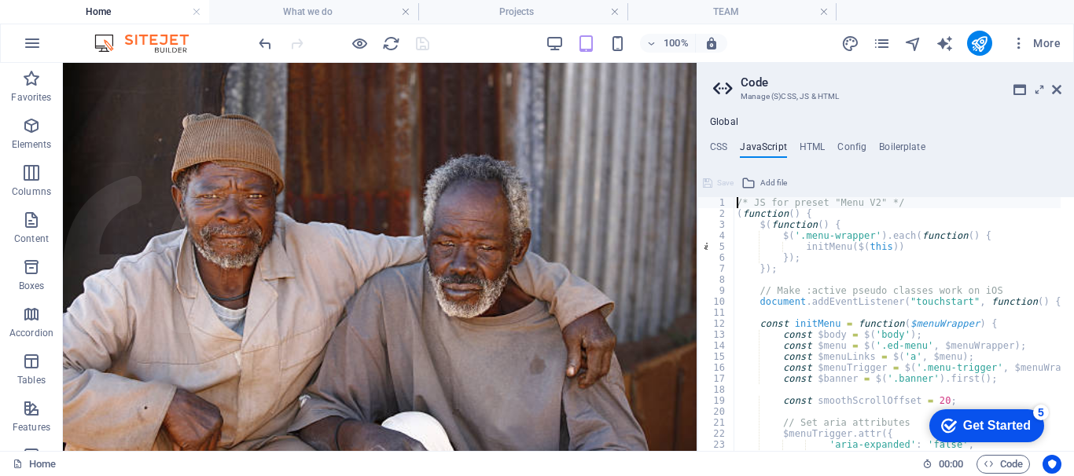
type textarea "/* JS for preset "Menu V2" */"
click at [806, 146] on h4 "HTML" at bounding box center [813, 150] width 26 height 17
type textarea "<a href="#main-content" class="wv-link-content button">Skip to main content</a>"
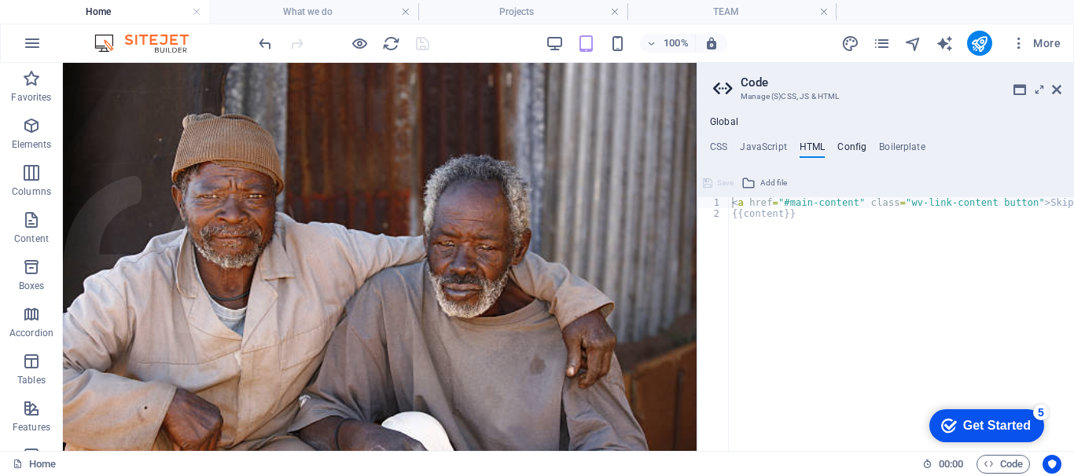
click at [849, 150] on h4 "Config" at bounding box center [851, 150] width 29 height 17
type textarea "$color-background: #f1f0ef;"
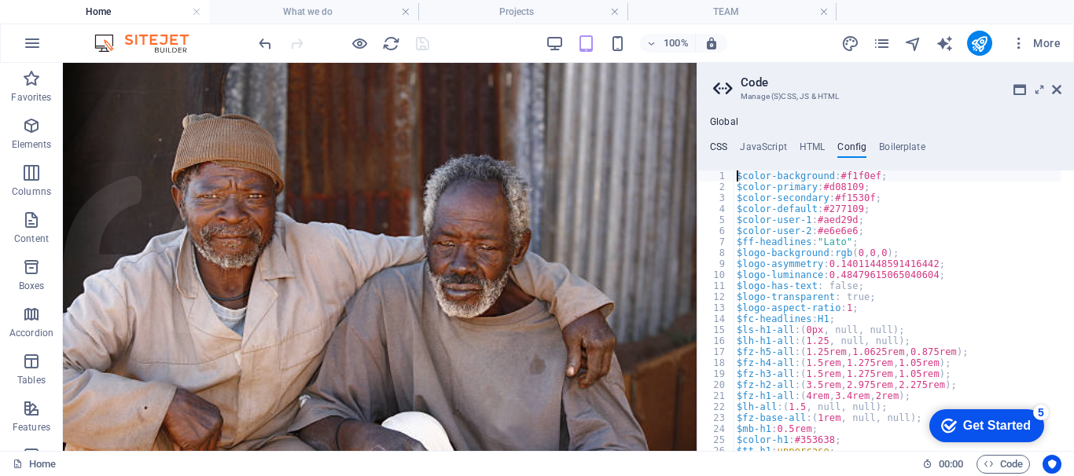
click at [722, 147] on h4 "CSS" at bounding box center [718, 150] width 17 height 17
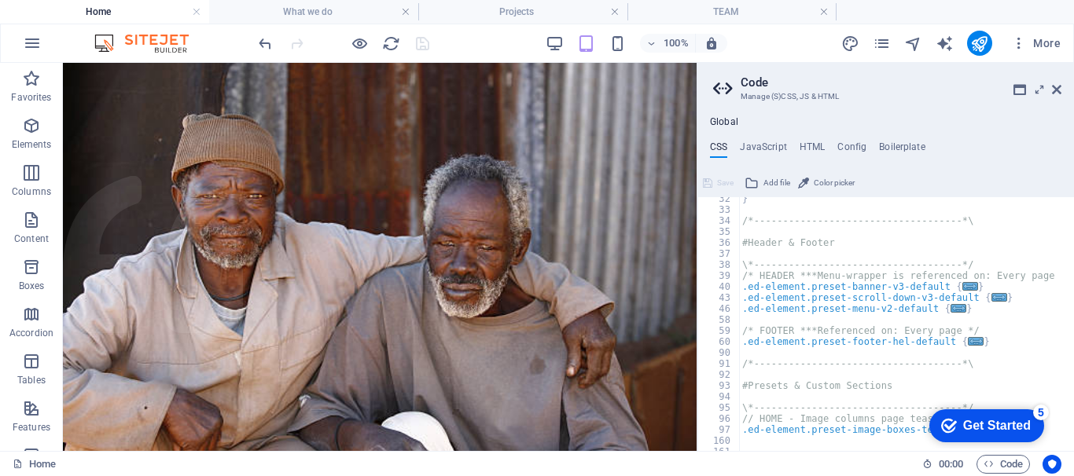
scroll to position [345, 0]
click at [814, 146] on h4 "HTML" at bounding box center [813, 150] width 26 height 17
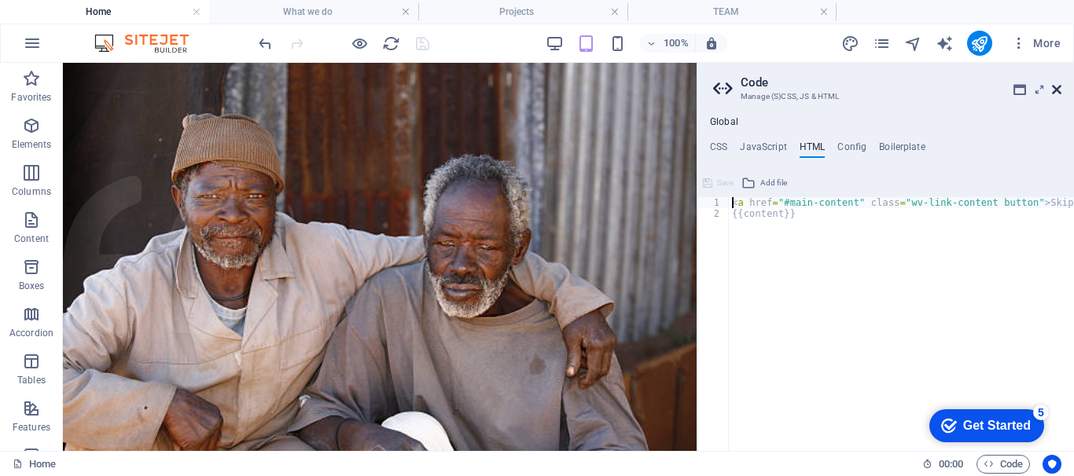
click at [1056, 85] on icon at bounding box center [1056, 89] width 9 height 13
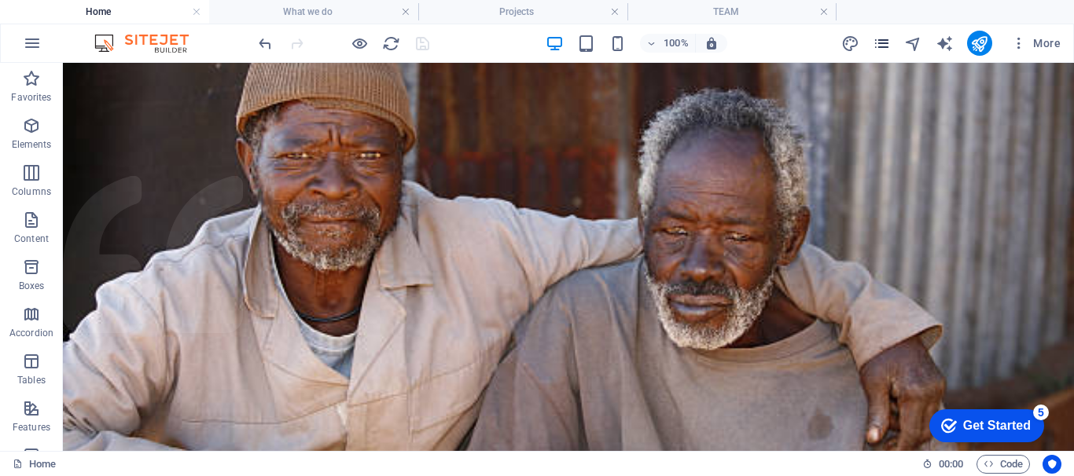
click at [884, 49] on icon "pages" at bounding box center [882, 44] width 18 height 18
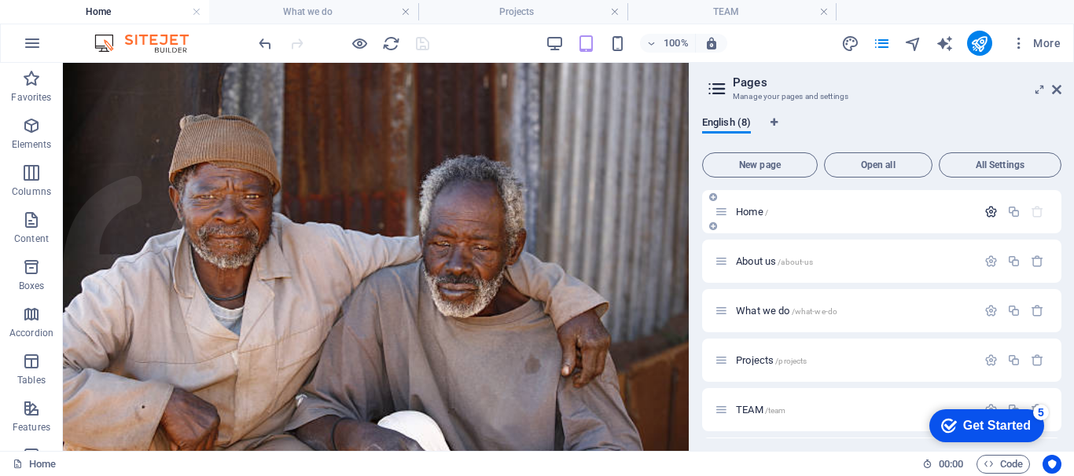
click at [988, 213] on icon "button" at bounding box center [990, 211] width 13 height 13
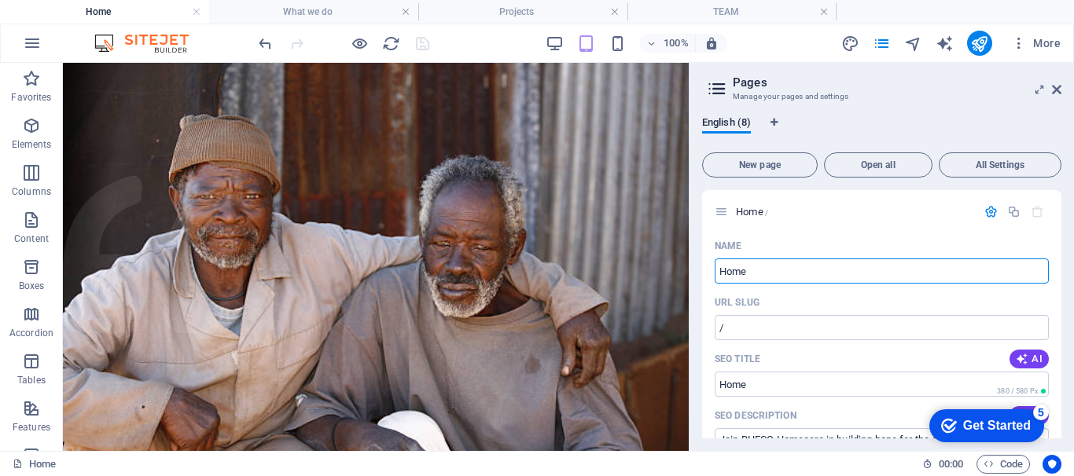
click at [1061, 230] on div "English (8) New page Open all All Settings Home / Name Home ​ URL SLUG / ​ SEO …" at bounding box center [882, 278] width 384 height 348
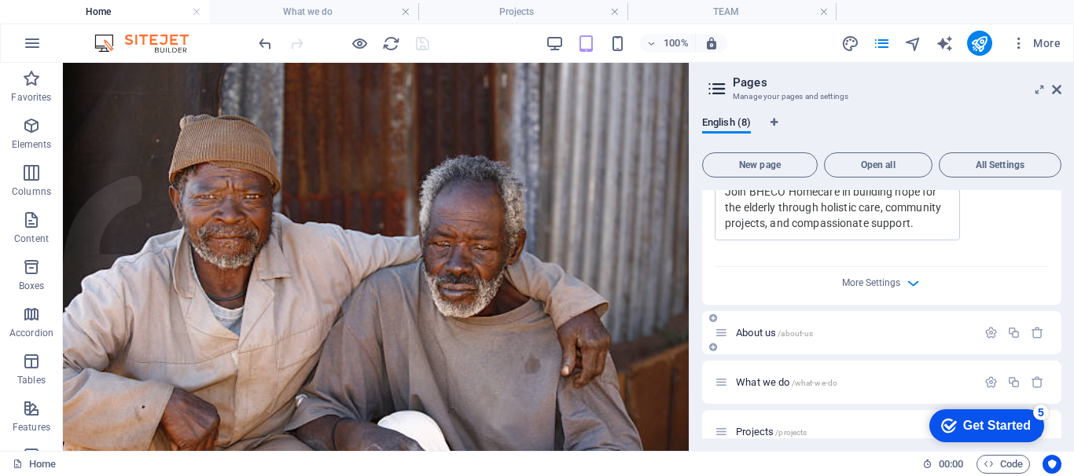
scroll to position [570, 0]
click at [907, 280] on icon "button" at bounding box center [913, 281] width 18 height 18
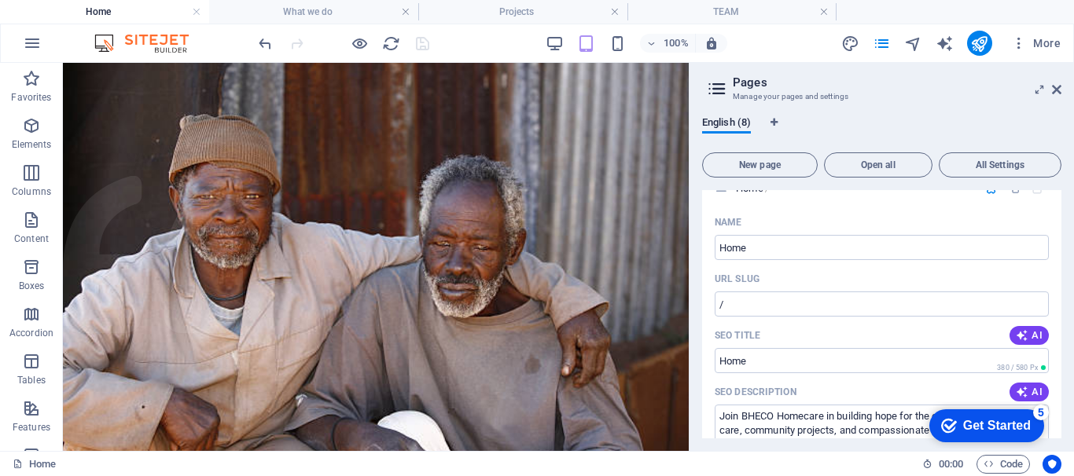
scroll to position [0, 0]
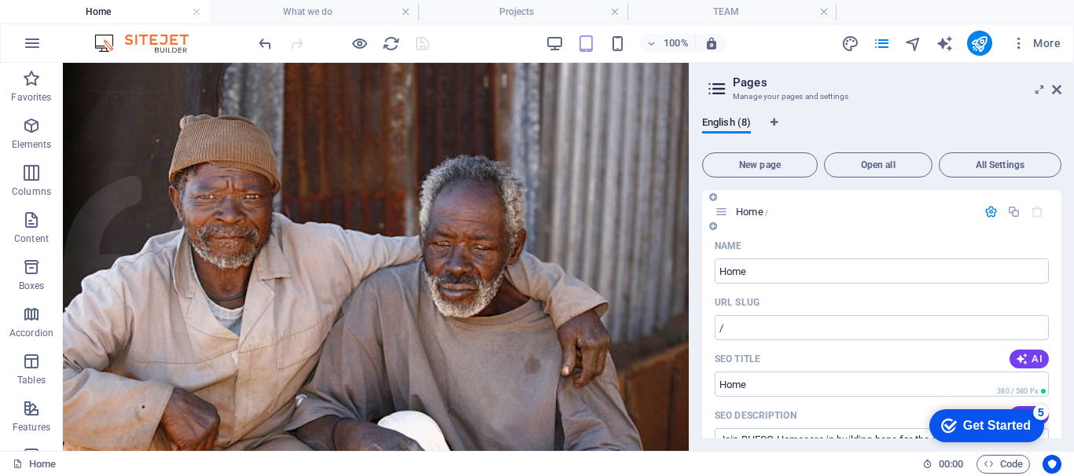
click at [990, 213] on icon "button" at bounding box center [990, 211] width 13 height 13
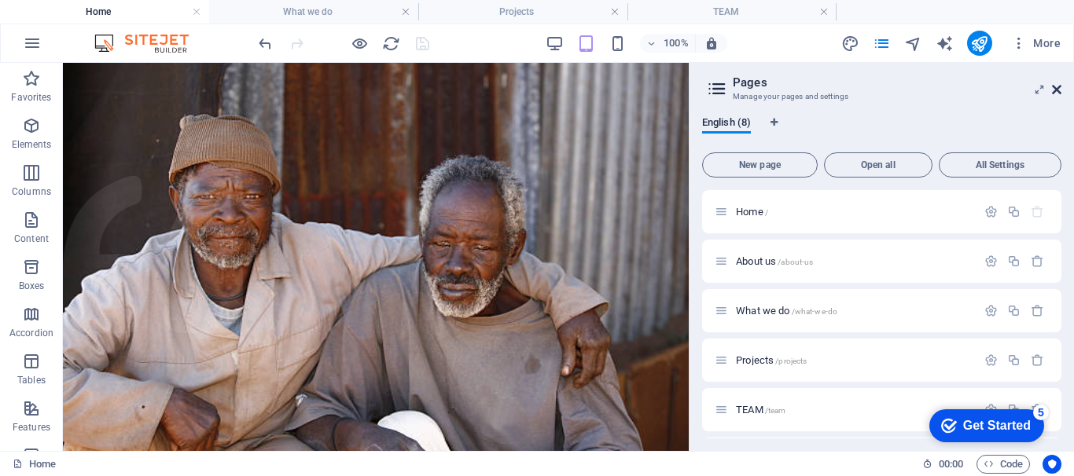
click at [1054, 93] on icon at bounding box center [1056, 89] width 9 height 13
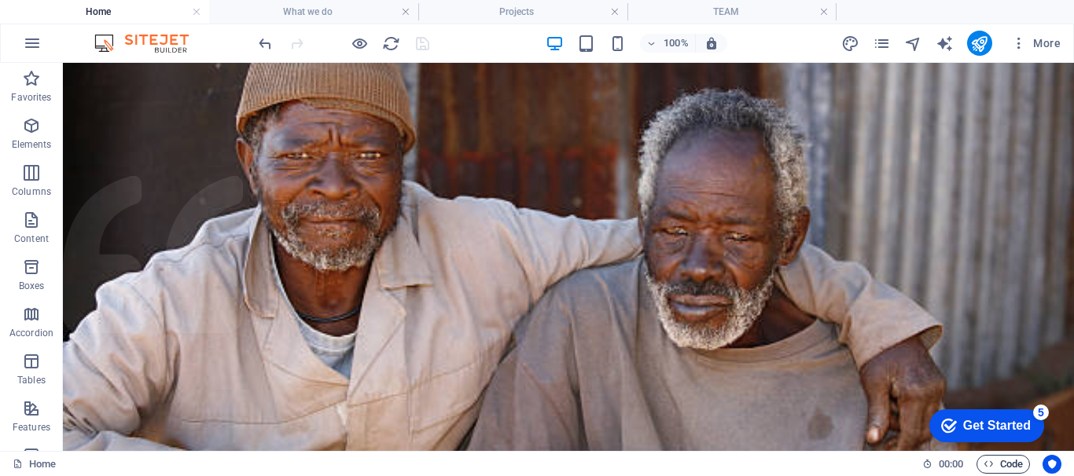
click at [1006, 466] on span "Code" at bounding box center [1003, 464] width 39 height 19
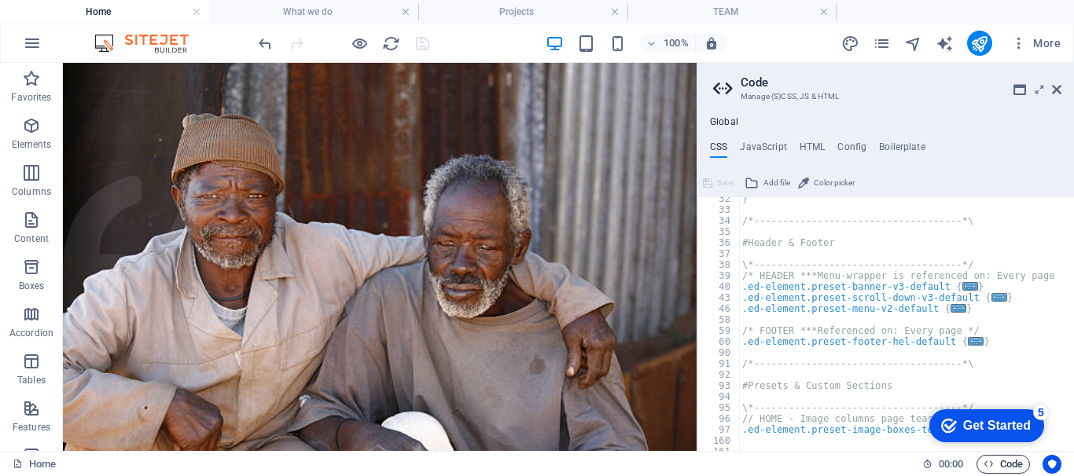
scroll to position [345, 0]
click at [813, 149] on h4 "HTML" at bounding box center [813, 150] width 26 height 17
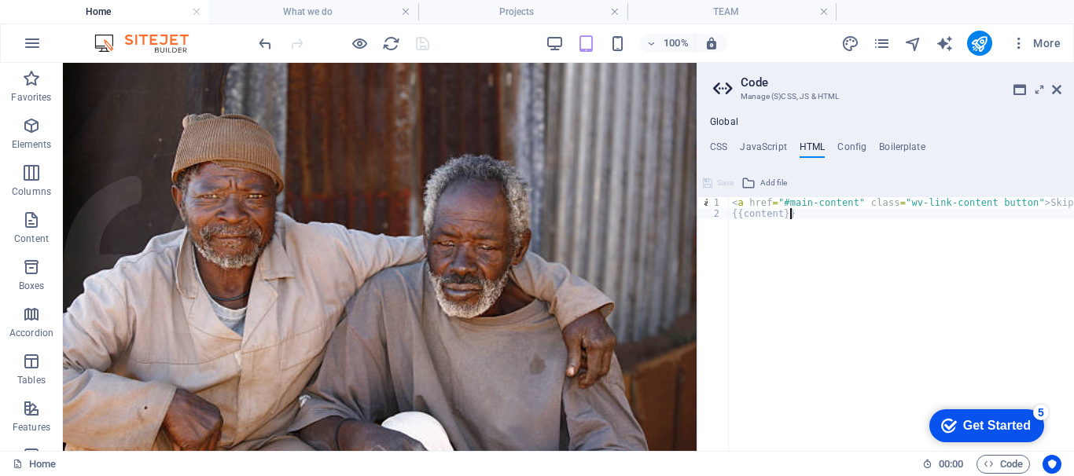
click at [792, 219] on div "< a href = "#main-content" class = "wv-link-content button" > Skip to main cont…" at bounding box center [941, 328] width 425 height 263
type textarea "{{content}}"
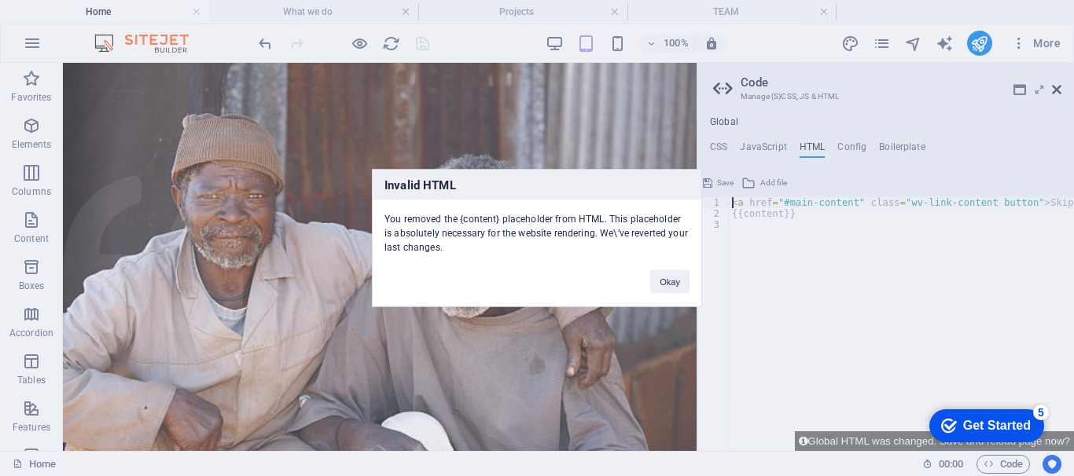
type textarea "<a href="#main-content" class="wv-link-content button">Skip to main content</a>"
drag, startPoint x: 668, startPoint y: 287, endPoint x: 605, endPoint y: 241, distance: 77.7
click at [668, 287] on button "Okay" at bounding box center [669, 282] width 39 height 24
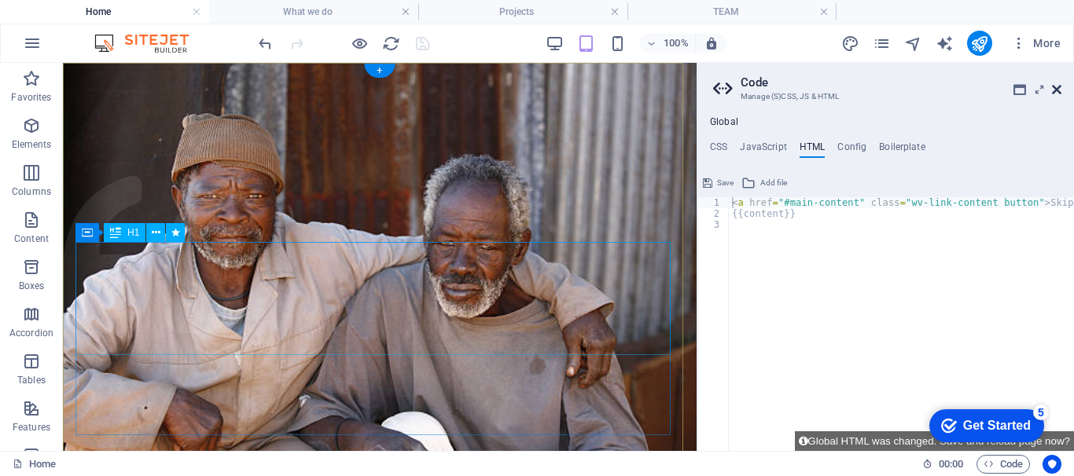
click at [1058, 89] on icon at bounding box center [1056, 89] width 9 height 13
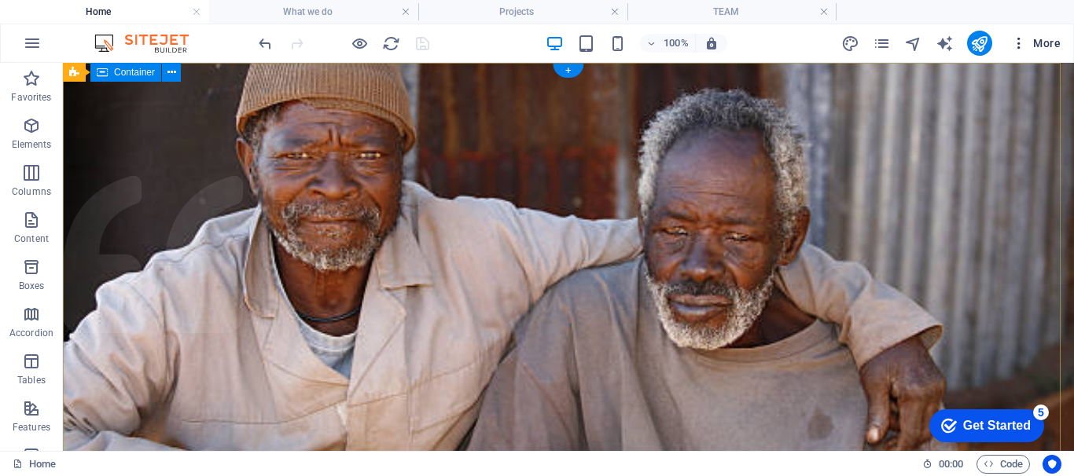
click at [1039, 46] on span "More" at bounding box center [1036, 43] width 50 height 16
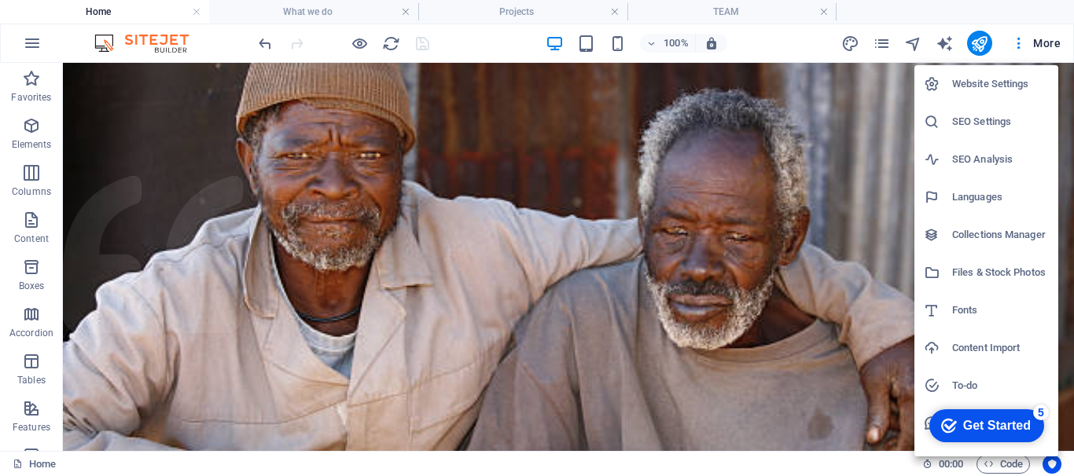
click at [980, 124] on h6 "SEO Settings" at bounding box center [1000, 121] width 97 height 19
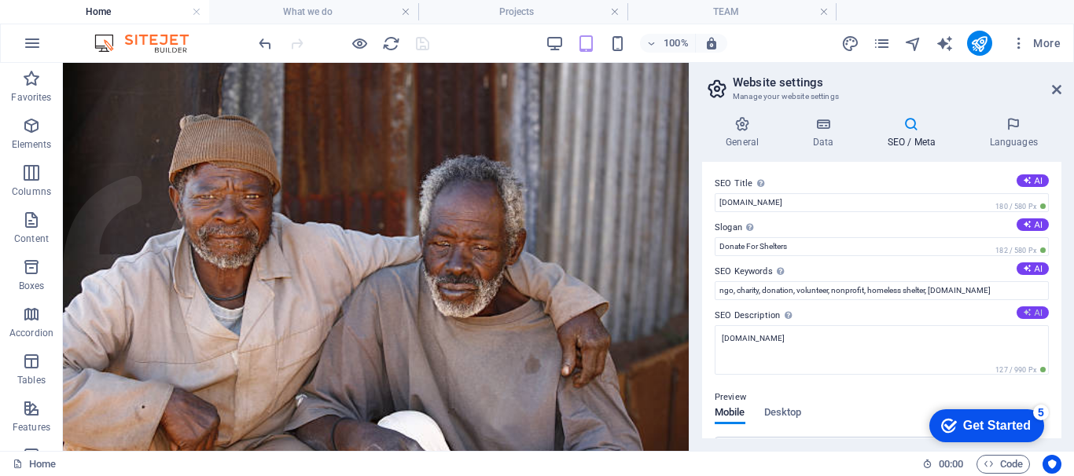
click at [1028, 312] on icon at bounding box center [1027, 312] width 9 height 9
click at [1028, 222] on icon at bounding box center [1027, 224] width 9 height 9
type textarea "Discover BHECO Homecare: Restoring hope and dignity for elders through communit…"
type input "Renewing Lives, One Elder at a Time"
click at [1030, 264] on button "AI" at bounding box center [1033, 269] width 32 height 13
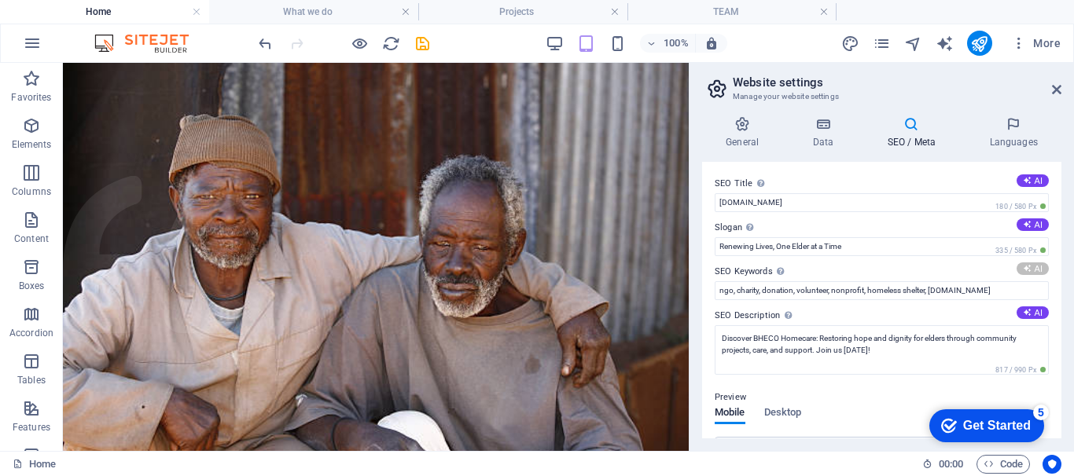
type input "elder care, building hope, community support, sustainable farming, elderly outr…"
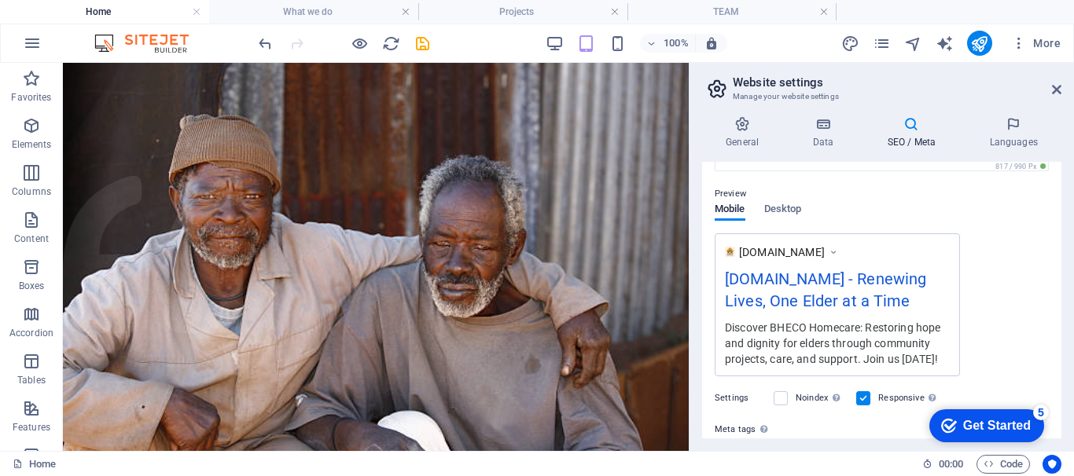
drag, startPoint x: 1057, startPoint y: 280, endPoint x: 1061, endPoint y: 296, distance: 17.0
click at [1061, 296] on div "SEO Title The title of your website - make it something that stands out in sear…" at bounding box center [881, 300] width 359 height 277
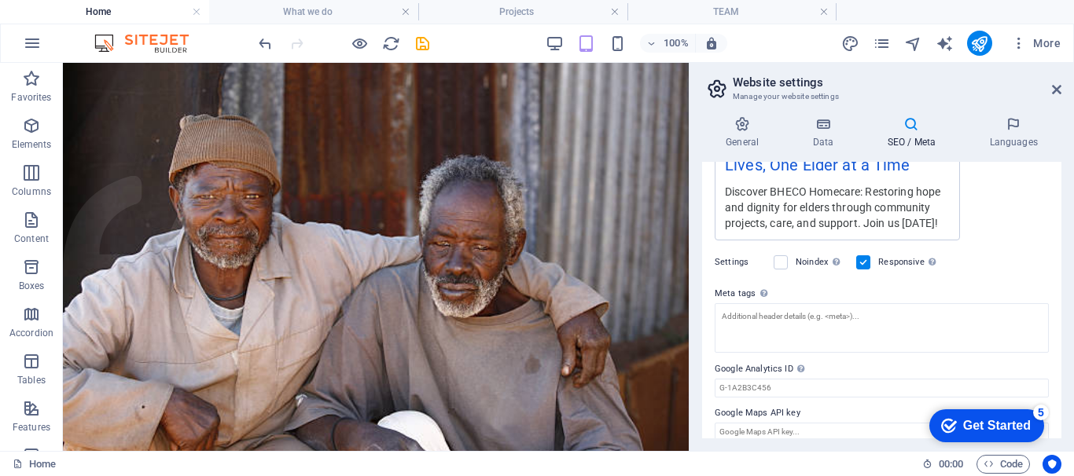
scroll to position [355, 0]
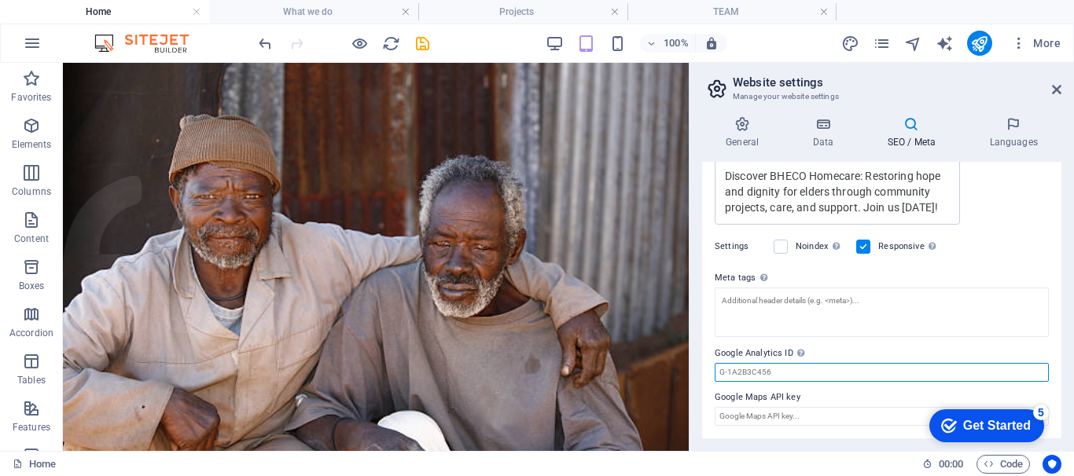
click at [772, 371] on input "Google Analytics ID Please only add the Google Analytics ID. We automatically i…" at bounding box center [882, 372] width 334 height 19
drag, startPoint x: 774, startPoint y: 371, endPoint x: 720, endPoint y: 372, distance: 54.3
click at [720, 372] on input "Google Analytics ID Please only add the Google Analytics ID. We automatically i…" at bounding box center [882, 372] width 334 height 19
paste input "G-QPMF0V9TJ1"
type input "G-QPMF0V9TJ1"
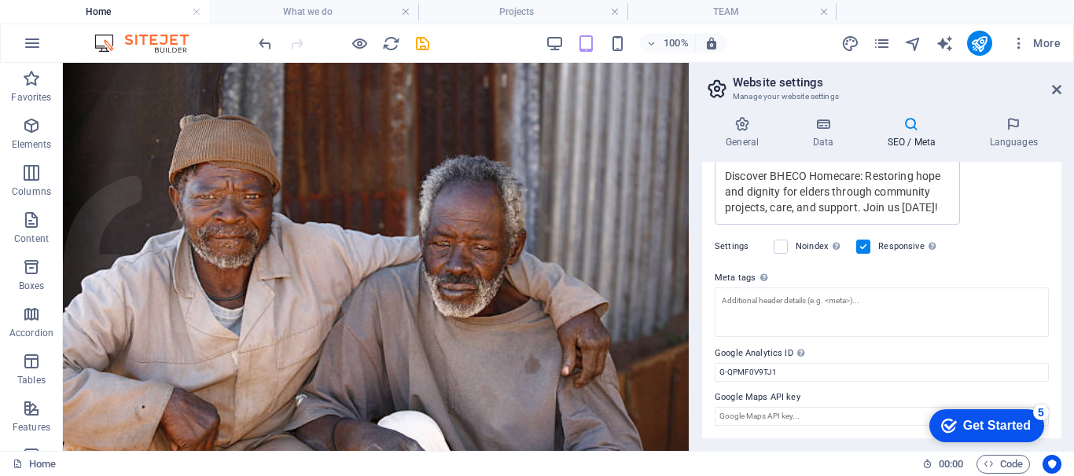
click at [421, 46] on icon "save" at bounding box center [423, 44] width 18 height 18
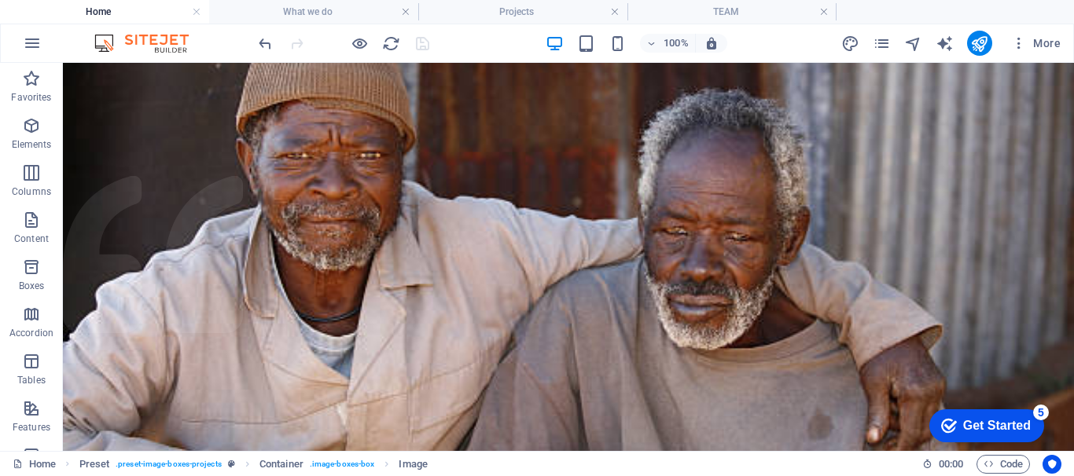
click at [660, 11] on h4 "TEAM" at bounding box center [731, 11] width 209 height 17
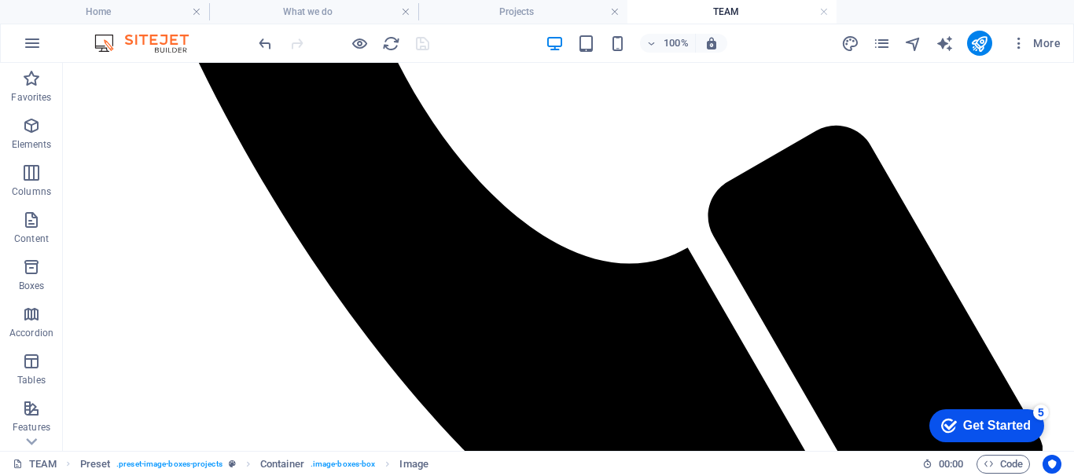
scroll to position [1429, 0]
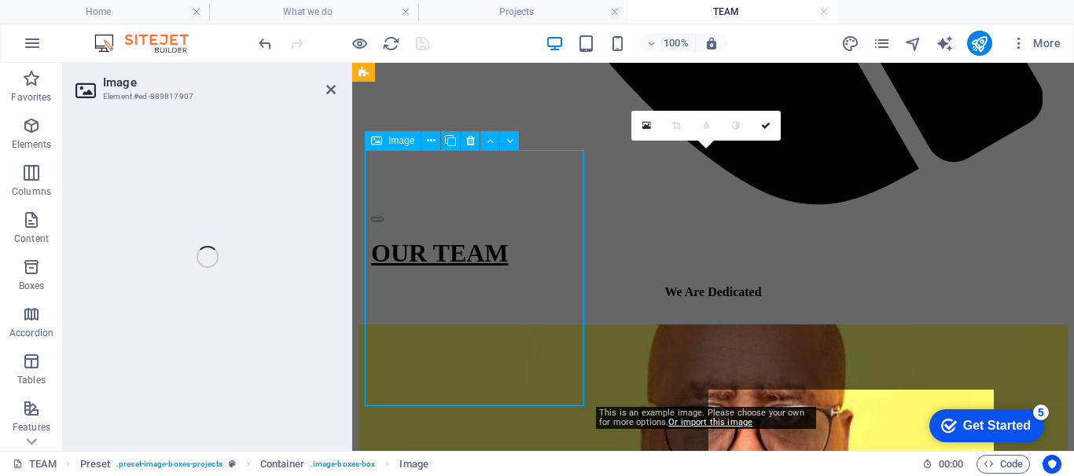
select select "%"
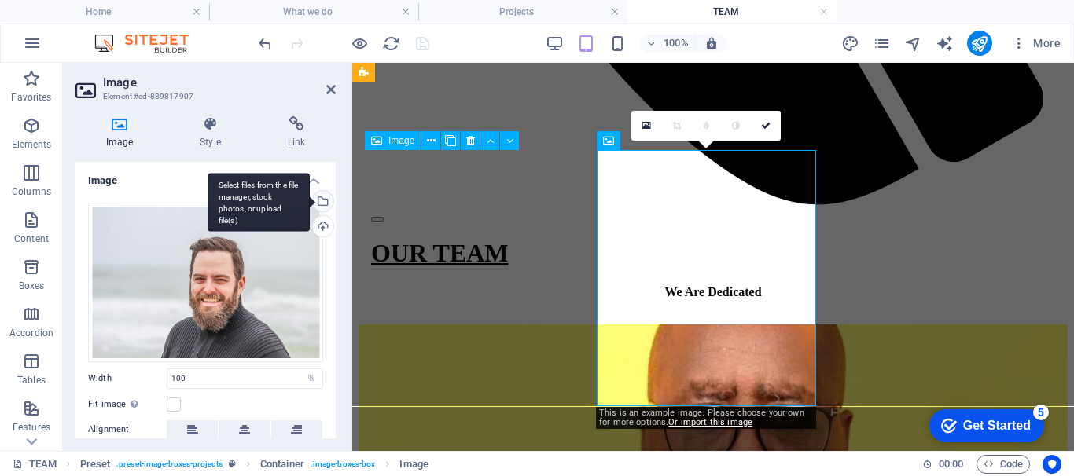
scroll to position [1179, 0]
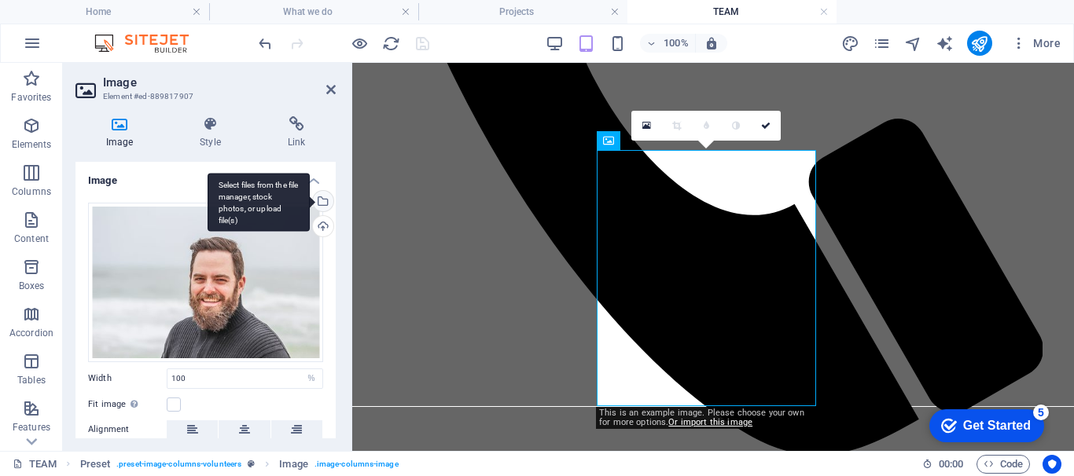
click at [321, 200] on div "Select files from the file manager, stock photos, or upload file(s)" at bounding box center [322, 203] width 24 height 24
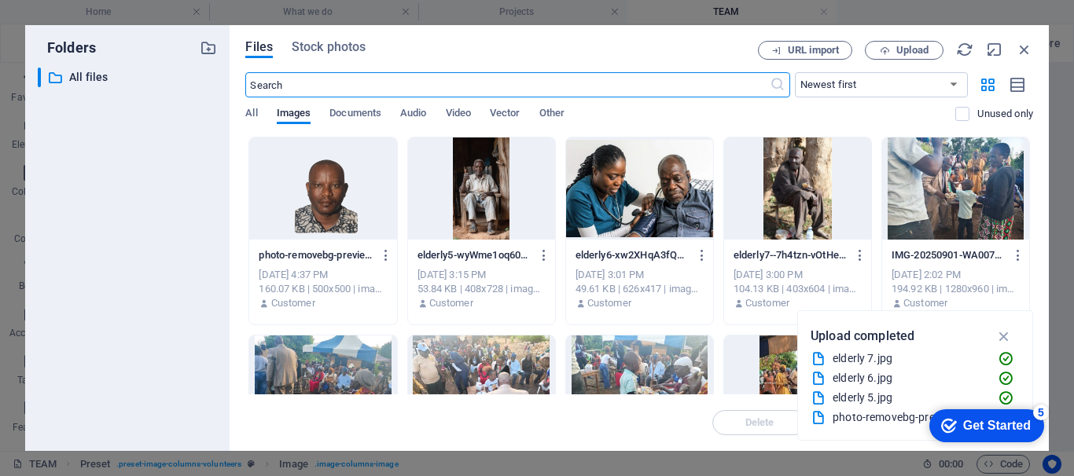
scroll to position [3962, 0]
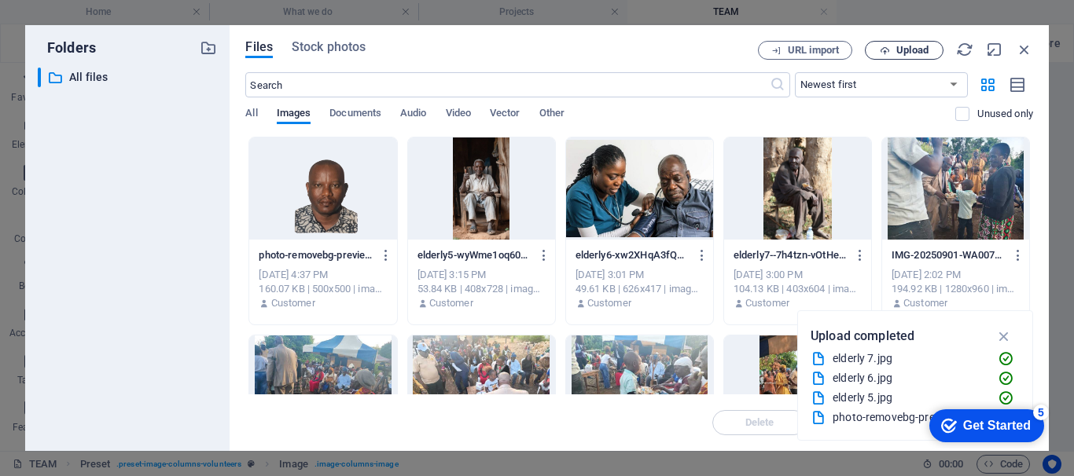
click at [888, 46] on icon "button" at bounding box center [885, 51] width 10 height 10
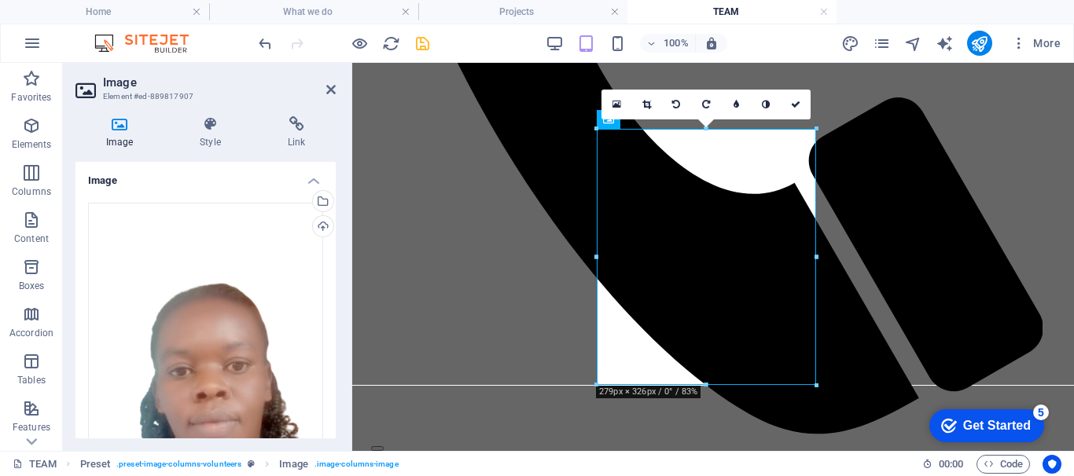
scroll to position [86, 0]
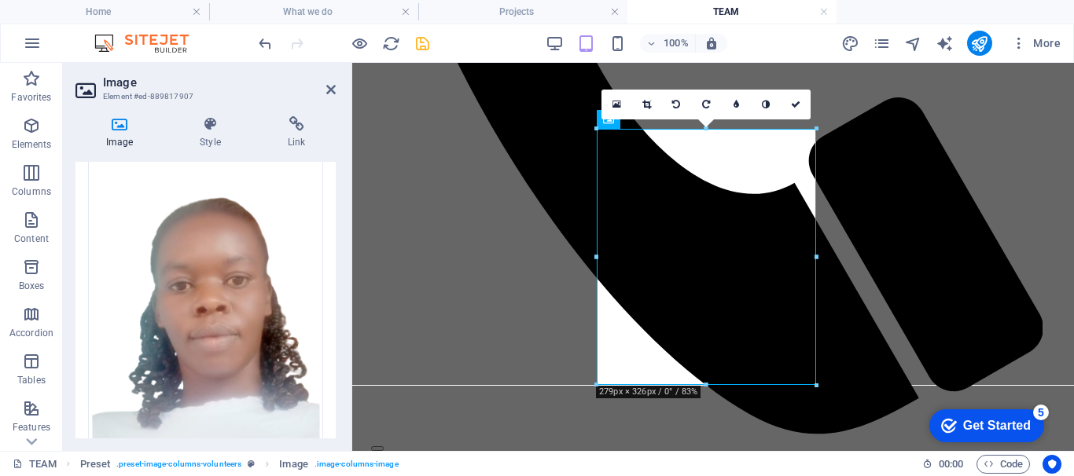
drag, startPoint x: 336, startPoint y: 245, endPoint x: 339, endPoint y: 340, distance: 95.2
click at [339, 340] on div "Image Style Link Image Drag files here, click to choose files or select files f…" at bounding box center [205, 278] width 285 height 348
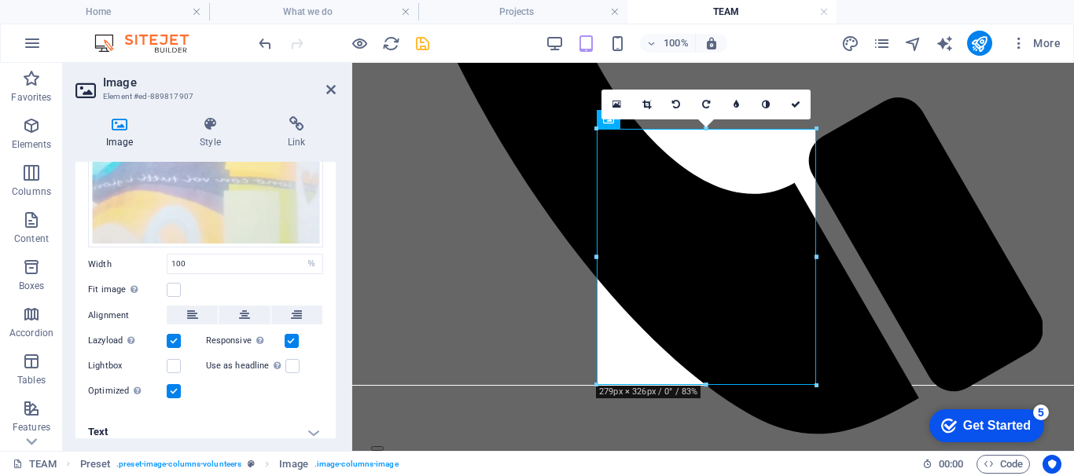
scroll to position [473, 0]
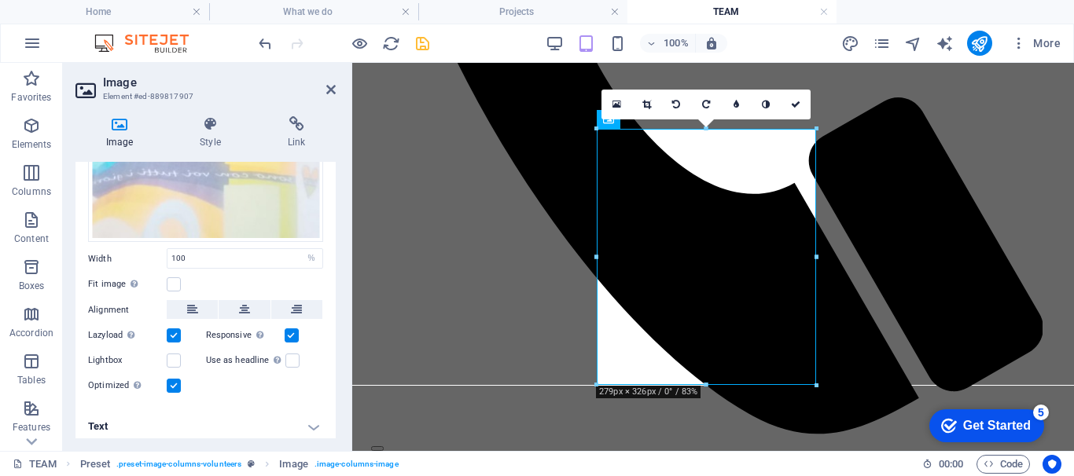
click at [311, 414] on h4 "Text" at bounding box center [205, 427] width 260 height 38
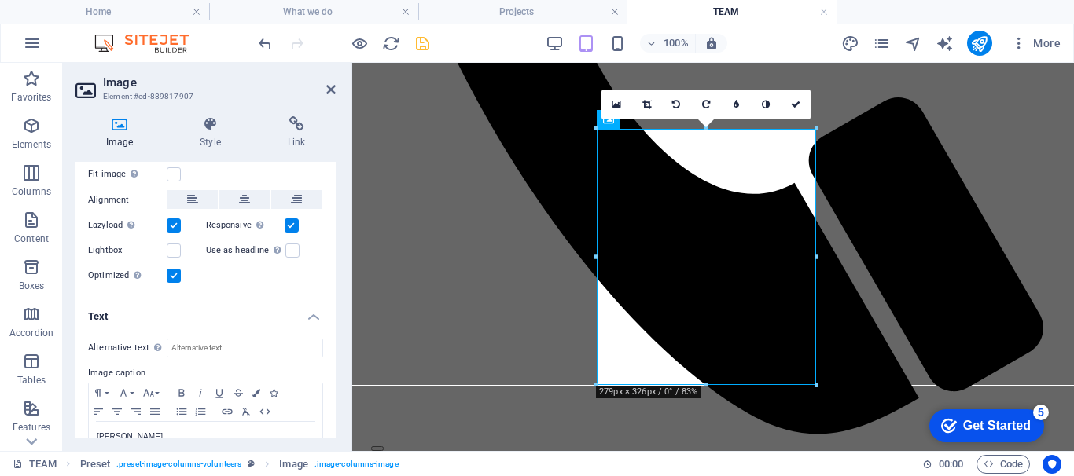
scroll to position [621, 0]
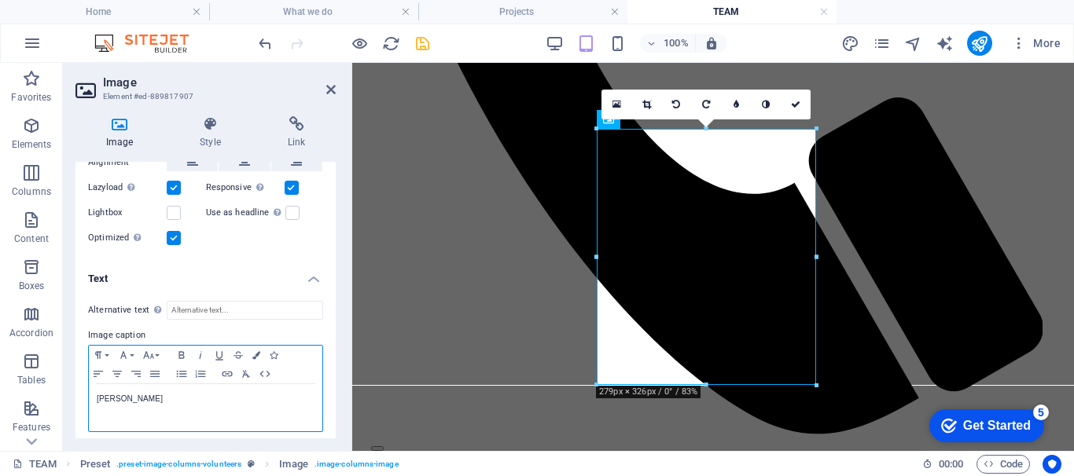
drag, startPoint x: 117, startPoint y: 393, endPoint x: 94, endPoint y: 395, distance: 22.9
click at [94, 395] on div "[PERSON_NAME]" at bounding box center [206, 407] width 234 height 47
click at [182, 349] on icon "button" at bounding box center [181, 355] width 19 height 13
drag, startPoint x: 208, startPoint y: 394, endPoint x: 97, endPoint y: 388, distance: 110.2
click at [97, 392] on p "MBITI CHARITY MOBILIZER" at bounding box center [206, 399] width 218 height 14
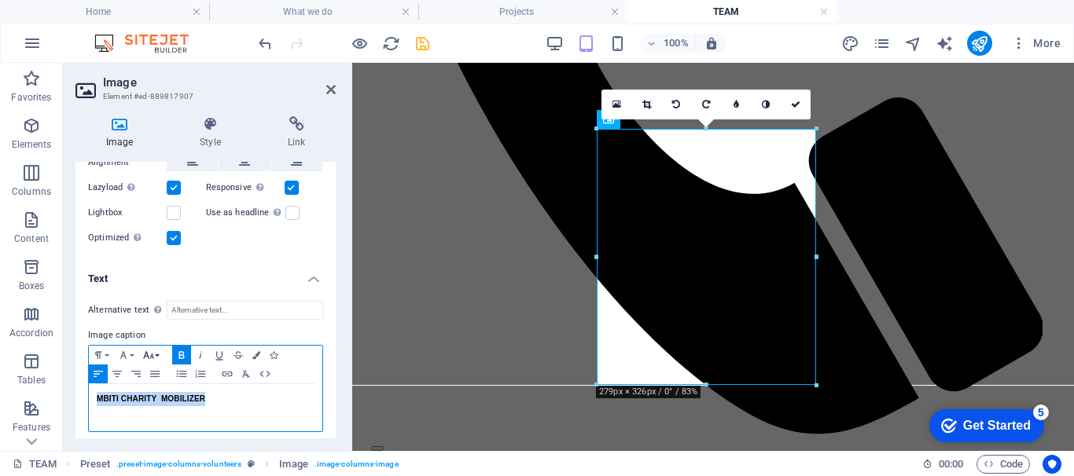
click at [151, 349] on icon "button" at bounding box center [148, 355] width 19 height 13
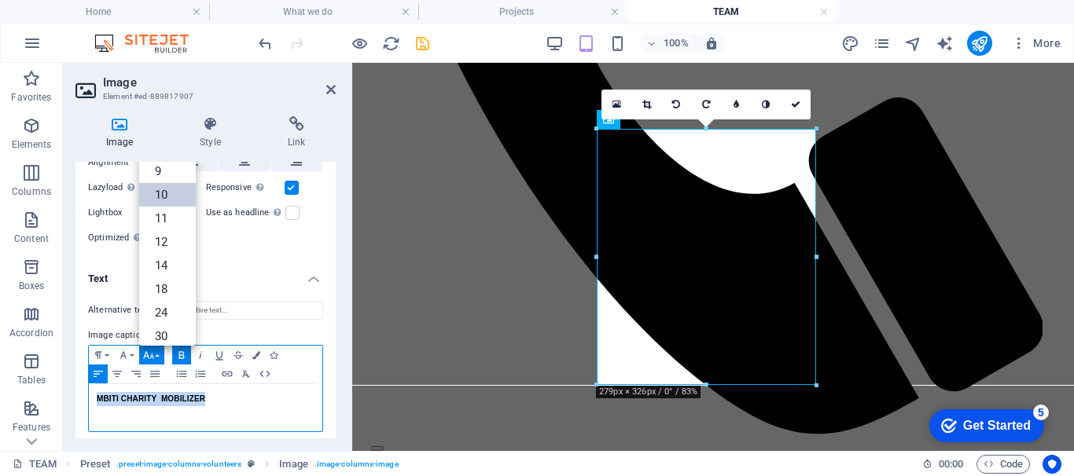
scroll to position [65, 0]
click at [159, 199] on link "14" at bounding box center [167, 201] width 57 height 24
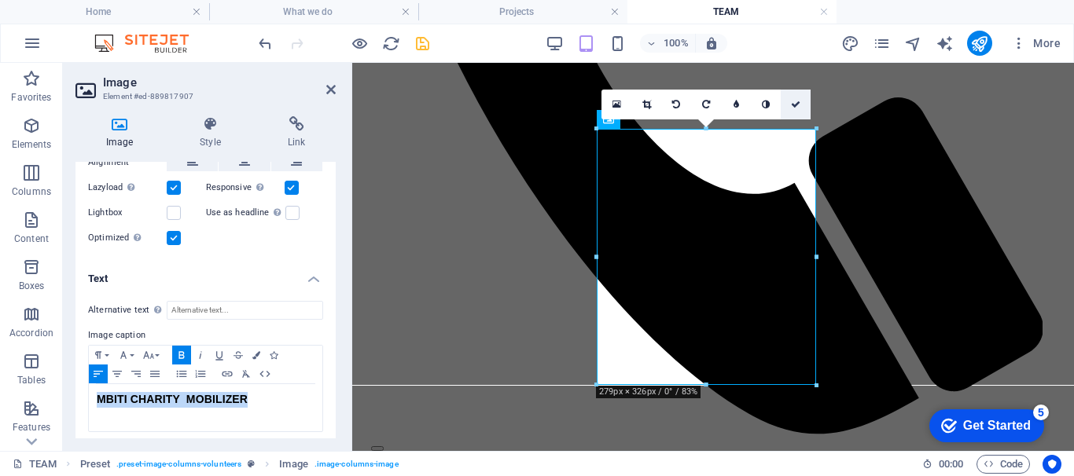
click at [796, 102] on icon at bounding box center [795, 104] width 9 height 9
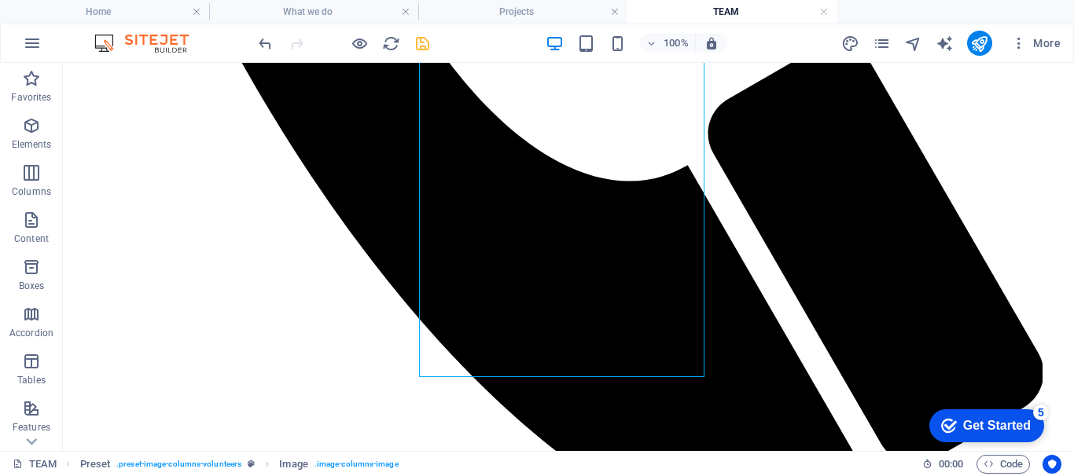
scroll to position [1525, 0]
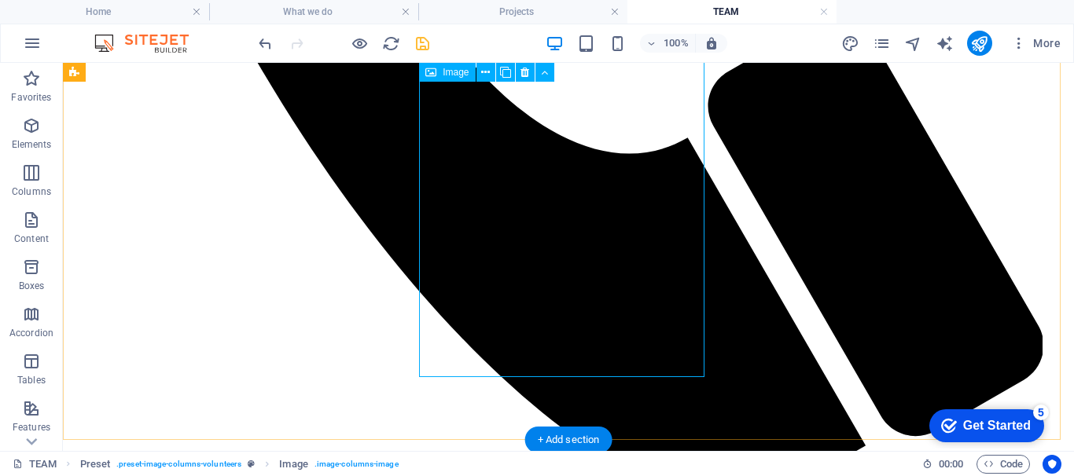
click at [418, 40] on icon "save" at bounding box center [423, 44] width 18 height 18
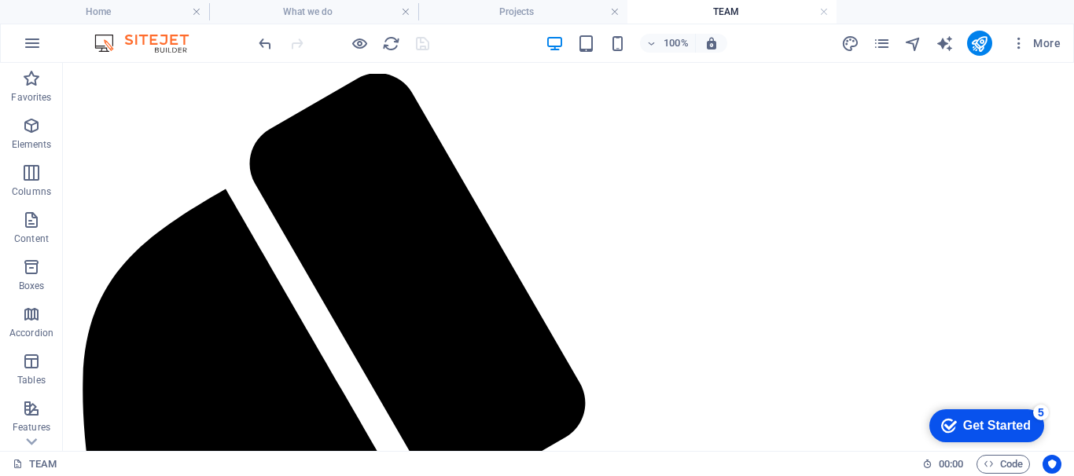
scroll to position [756, 0]
